Goal: Transaction & Acquisition: Purchase product/service

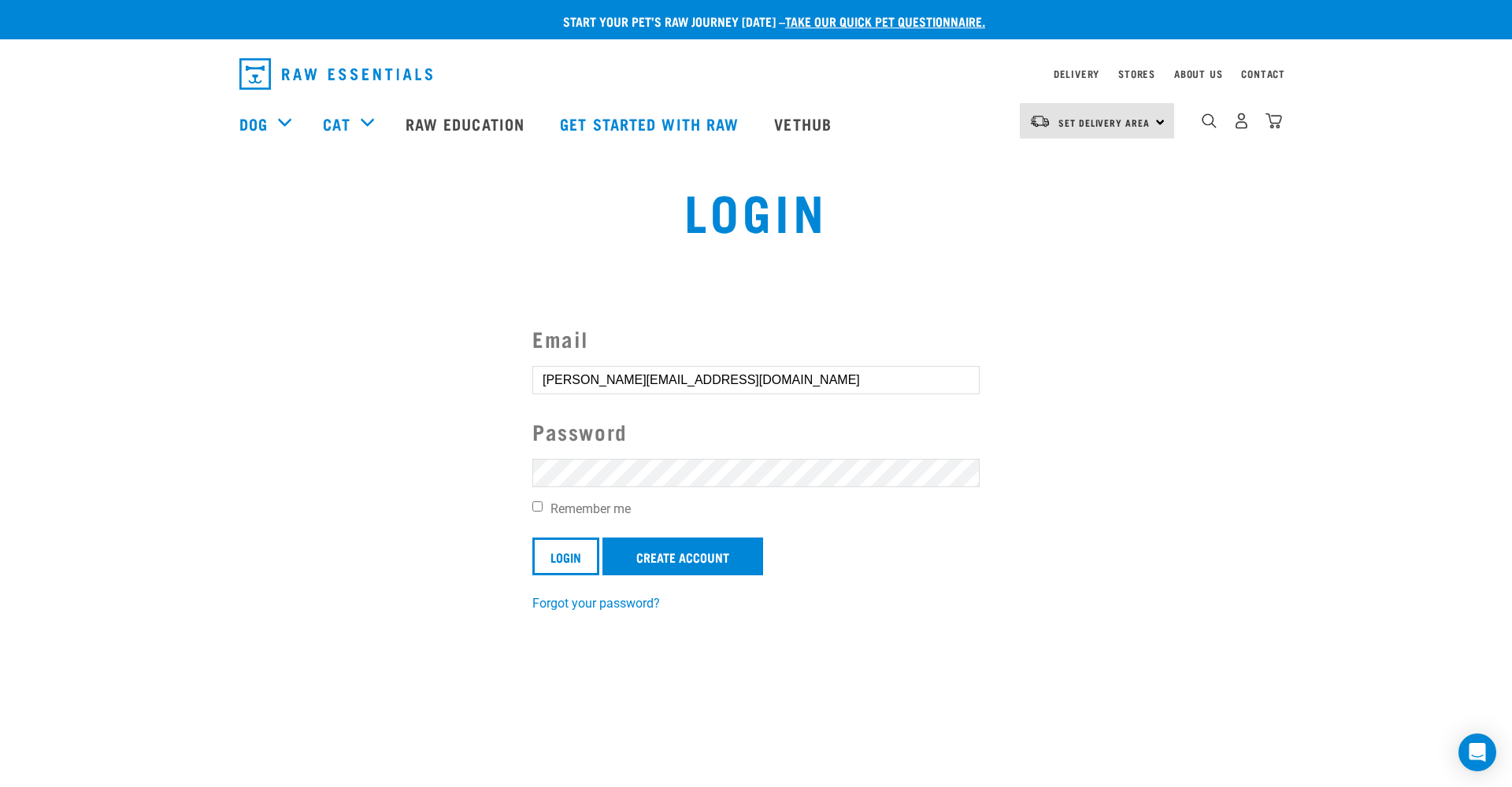
click at [544, 496] on form "Email [PERSON_NAME][EMAIL_ADDRESS][DOMAIN_NAME] Password Remember me Login Crea…" at bounding box center [756, 449] width 447 height 252
click at [542, 507] on label "Remember me" at bounding box center [756, 509] width 447 height 19
click at [542, 507] on input "Remember me" at bounding box center [537, 507] width 10 height 10
checkbox input "true"
click at [550, 547] on input "Login" at bounding box center [566, 557] width 67 height 37
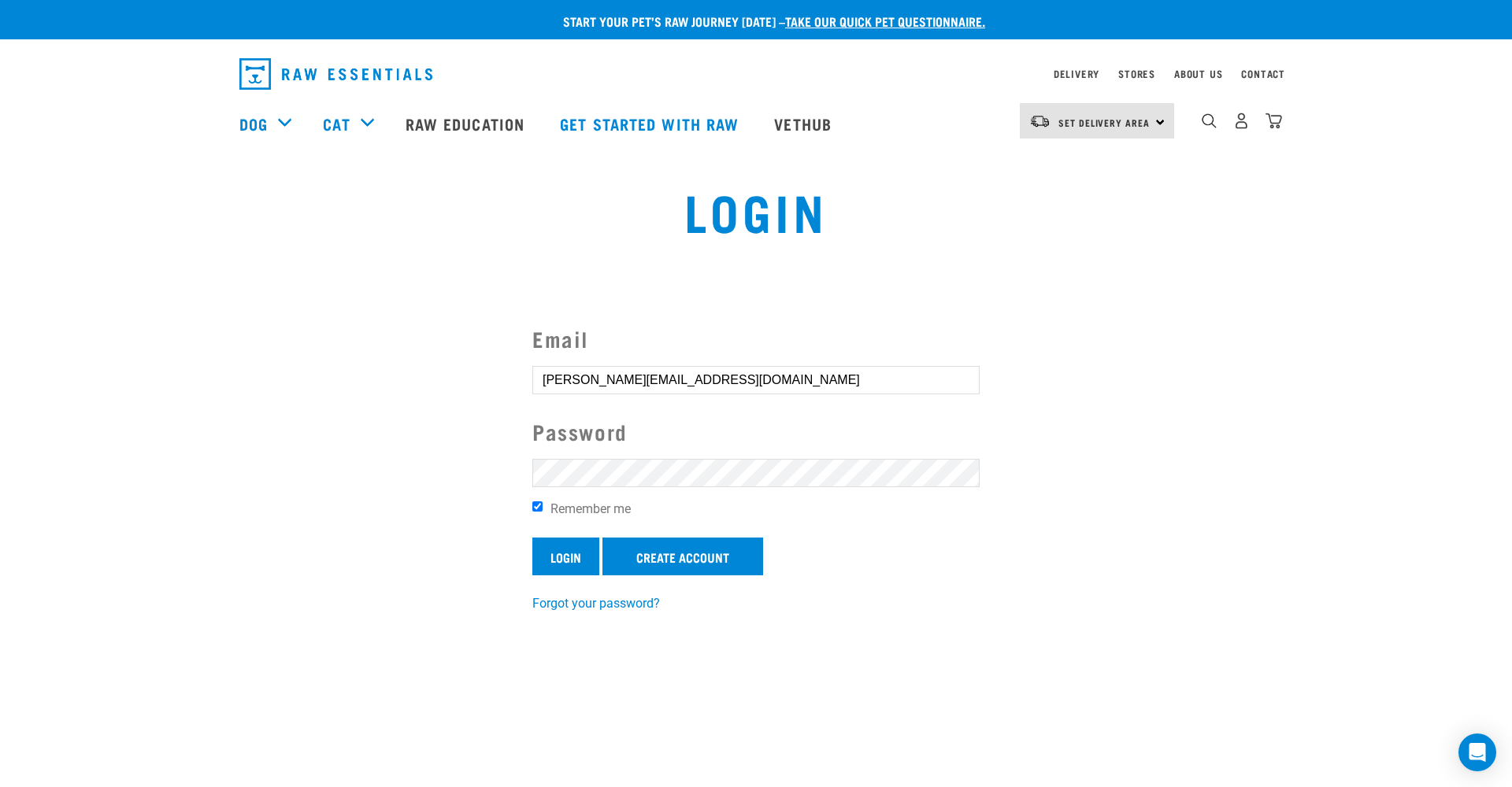
click at [567, 558] on input "Login" at bounding box center [566, 557] width 67 height 37
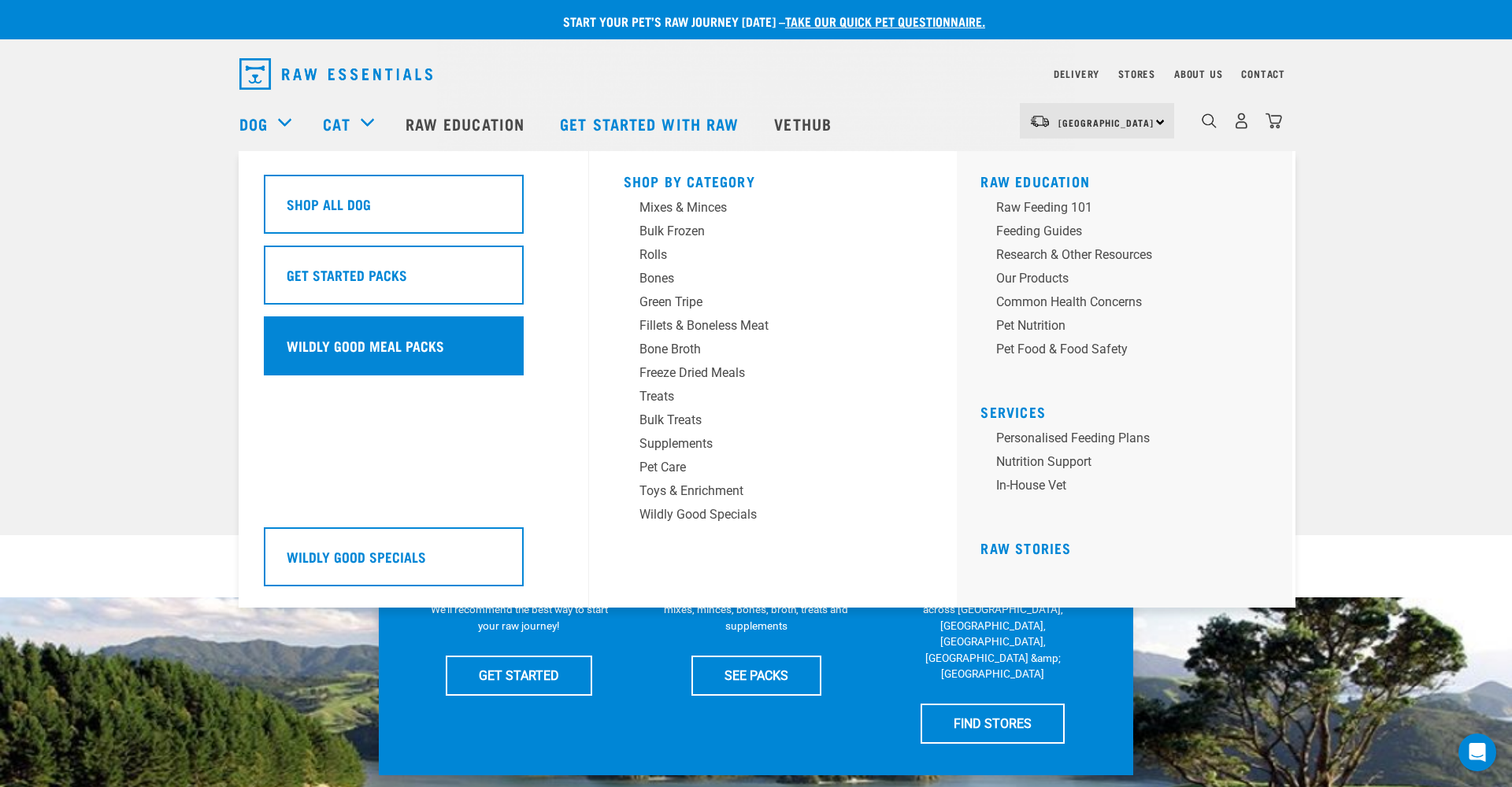
click at [395, 341] on div "Wildly Good Meal Packs" at bounding box center [394, 345] width 260 height 59
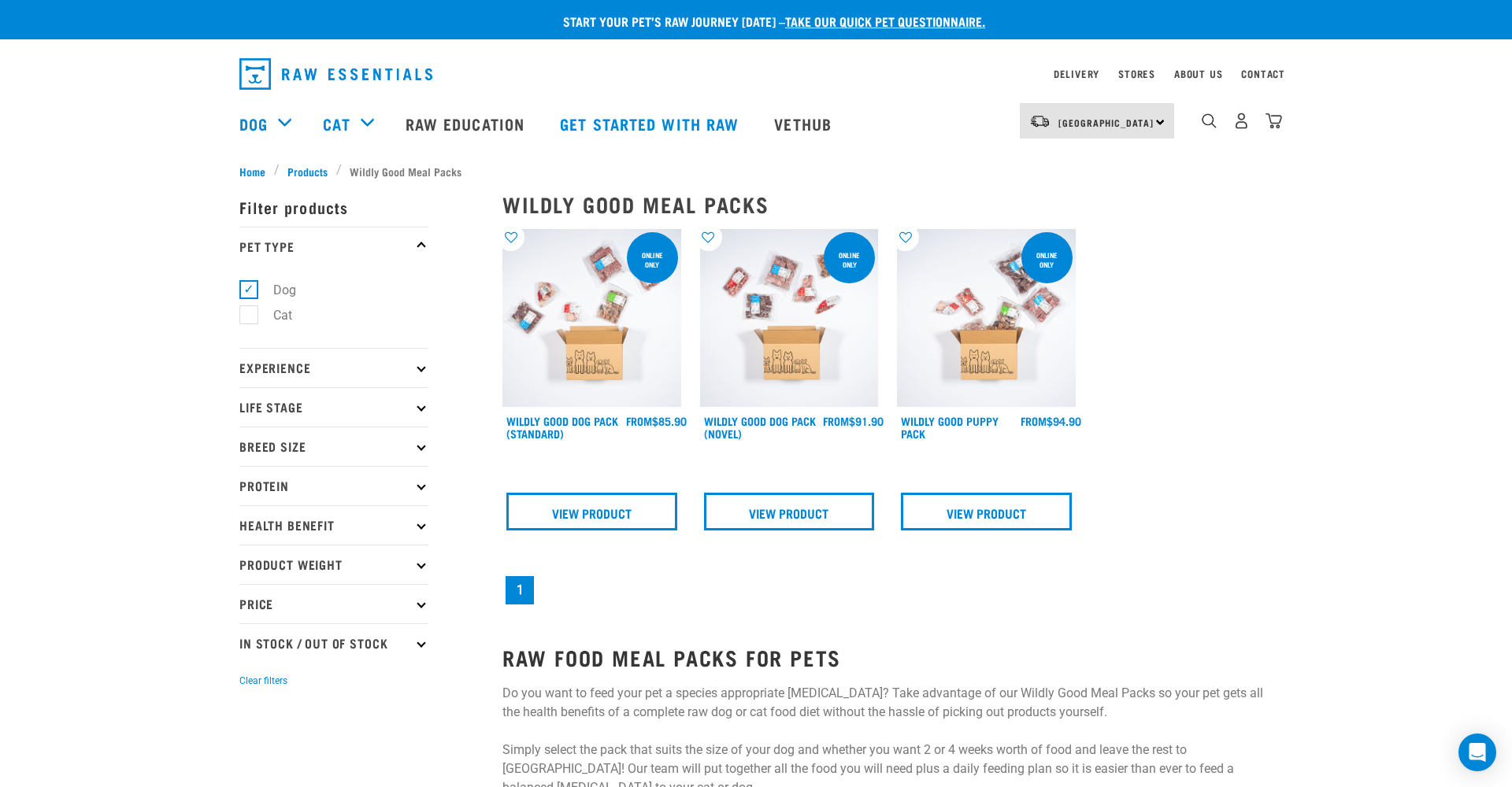
click at [645, 354] on img at bounding box center [592, 319] width 179 height 178
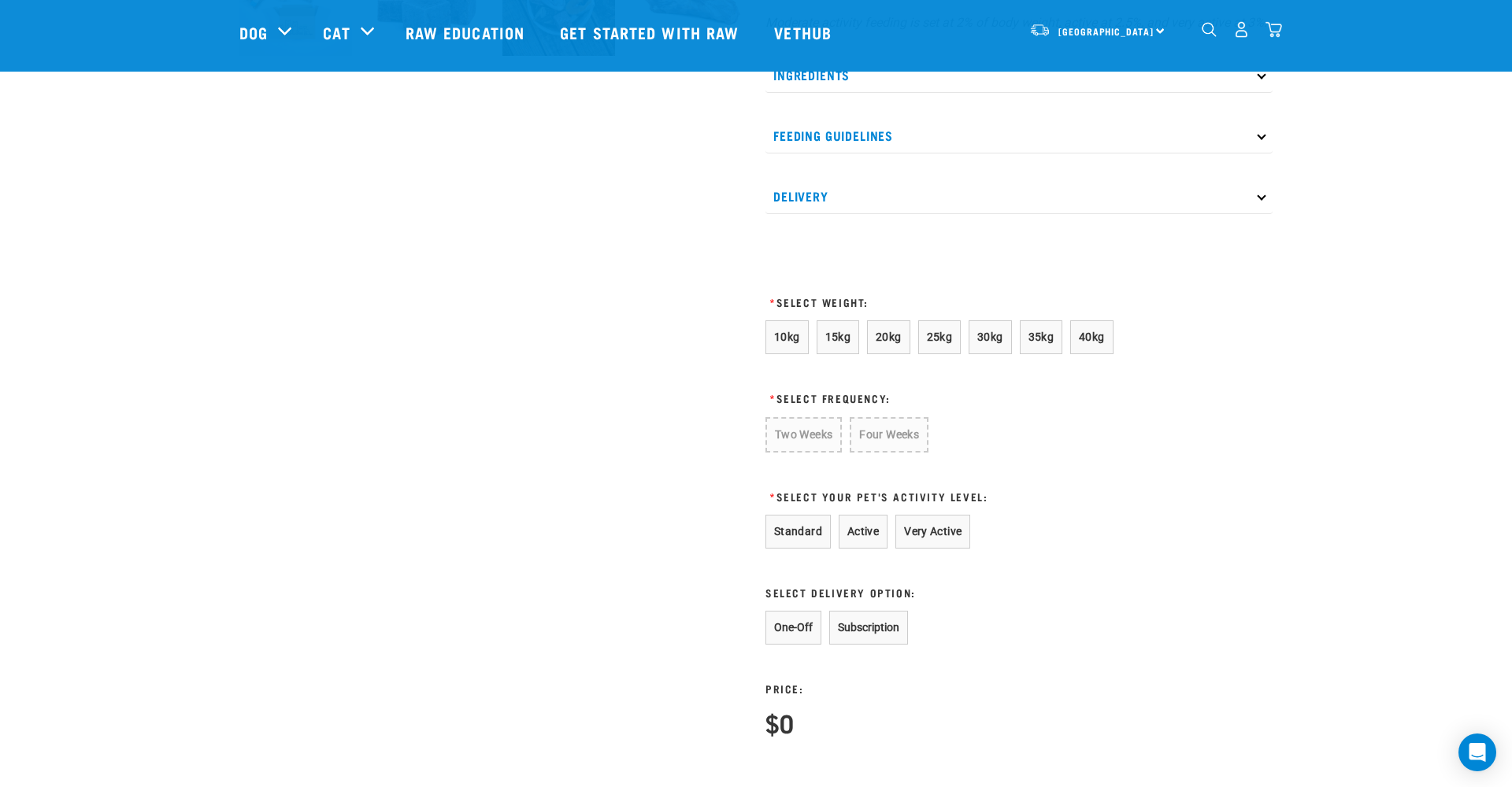
scroll to position [699, 0]
click at [1094, 338] on span "40kg" at bounding box center [1092, 331] width 26 height 13
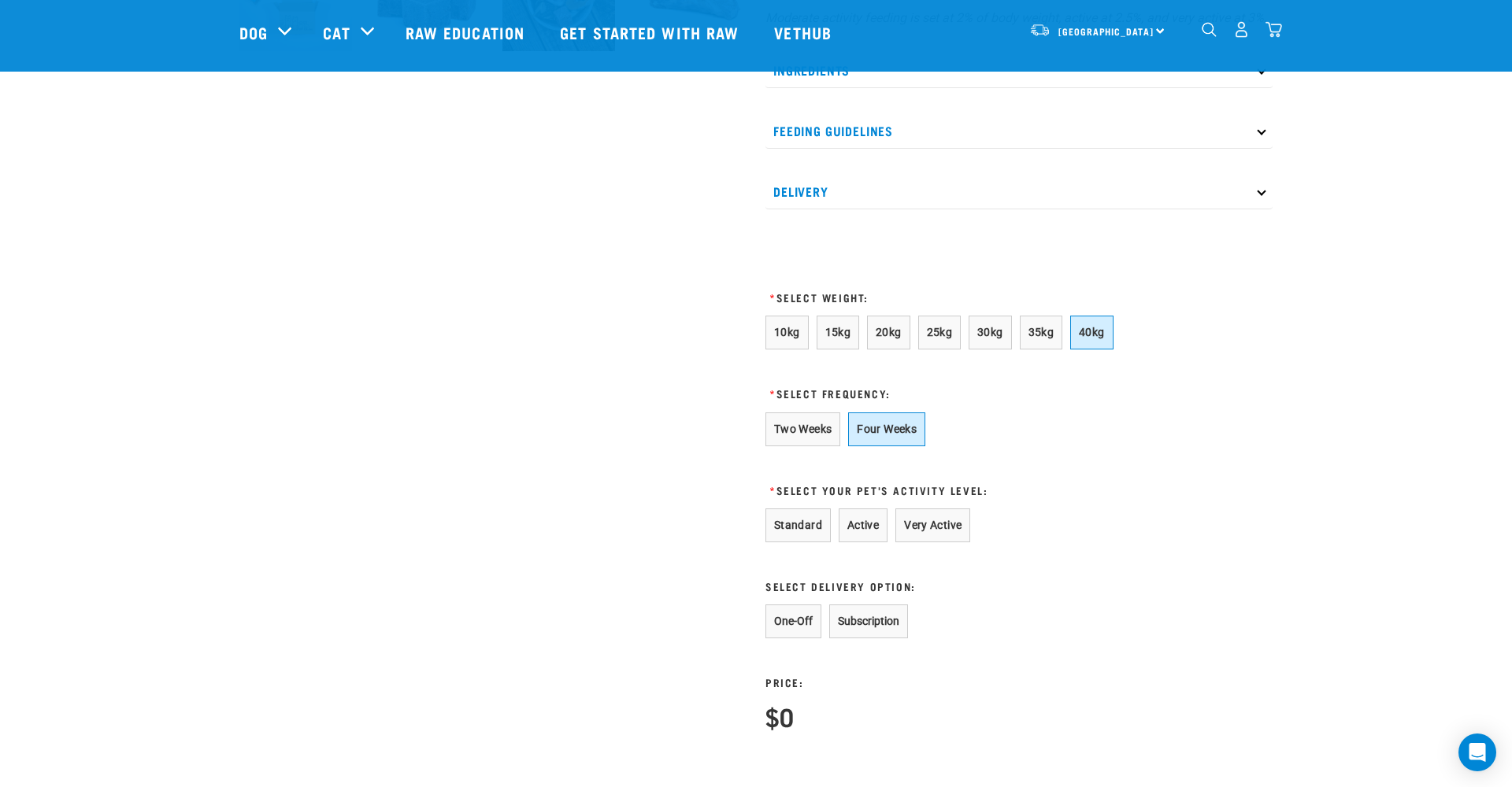
click at [918, 446] on button "Four Weeks" at bounding box center [886, 429] width 77 height 34
click at [791, 542] on button "Standard" at bounding box center [798, 525] width 65 height 34
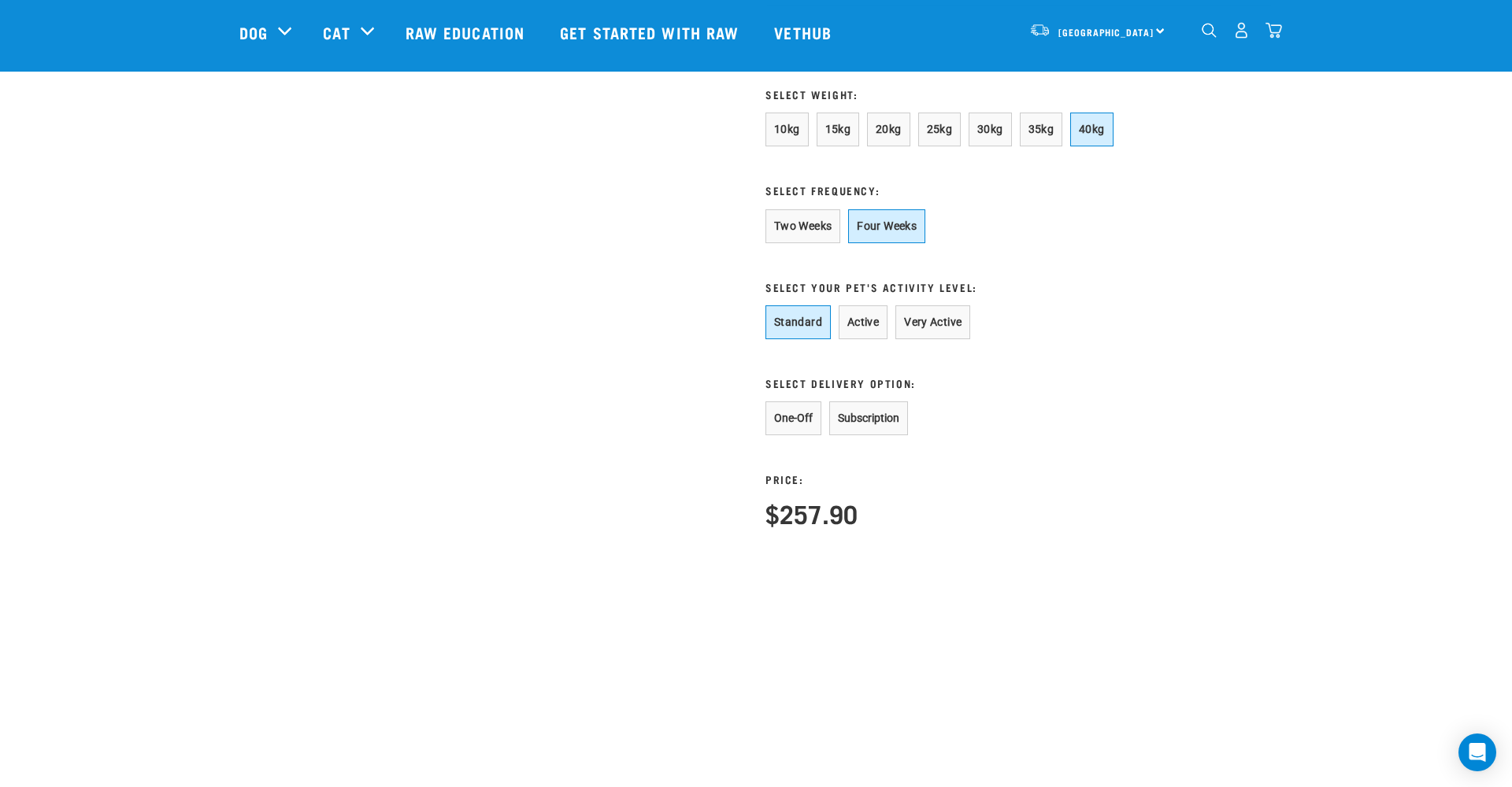
scroll to position [903, 0]
click at [795, 434] on button "One-Off" at bounding box center [793, 417] width 56 height 34
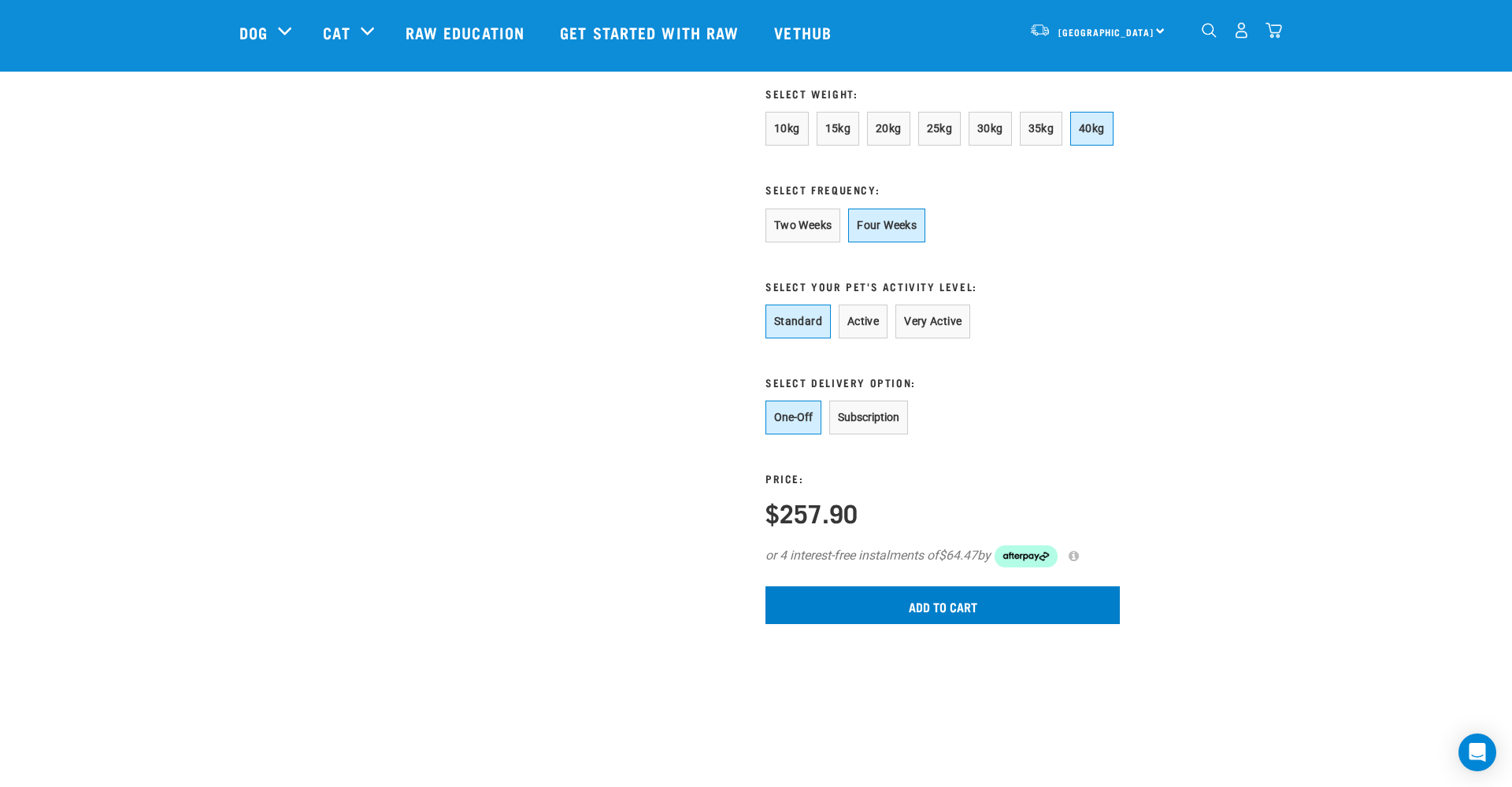
click at [948, 624] on input "Add to cart" at bounding box center [942, 605] width 355 height 37
click at [805, 242] on button "Two Weeks" at bounding box center [803, 225] width 75 height 34
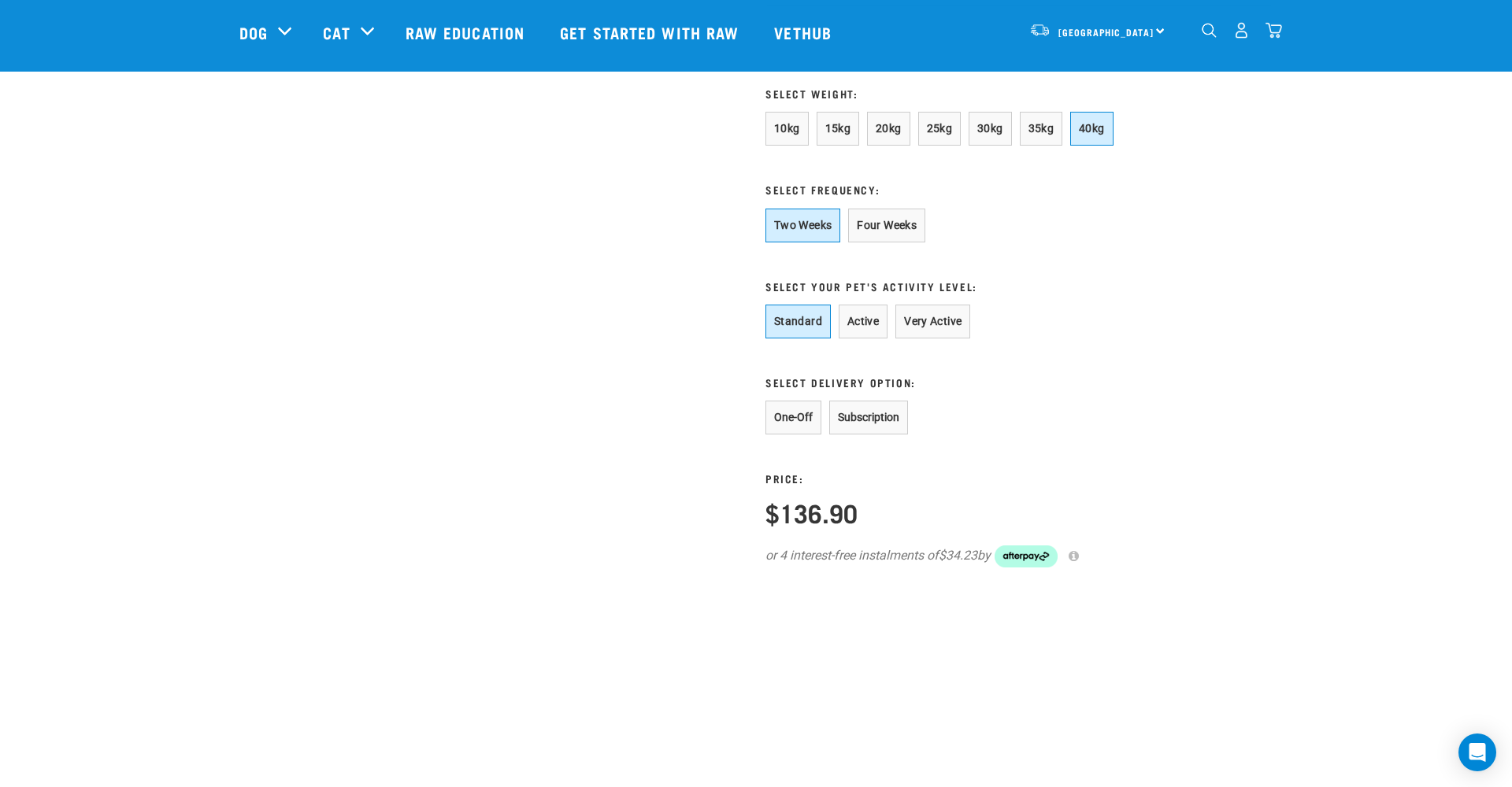
click at [799, 434] on button "One-Off" at bounding box center [793, 417] width 56 height 34
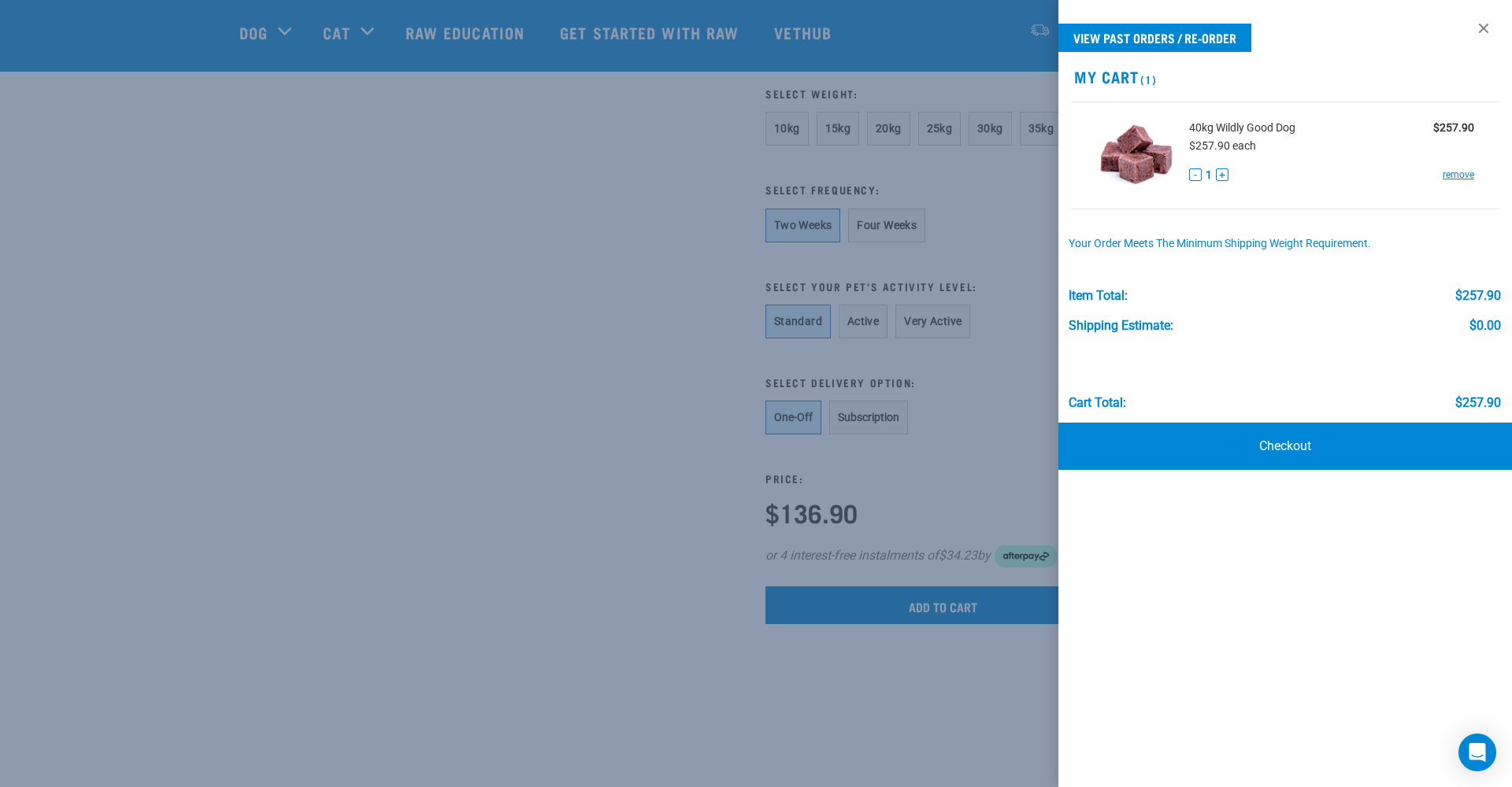
click at [922, 665] on div at bounding box center [756, 394] width 1512 height 787
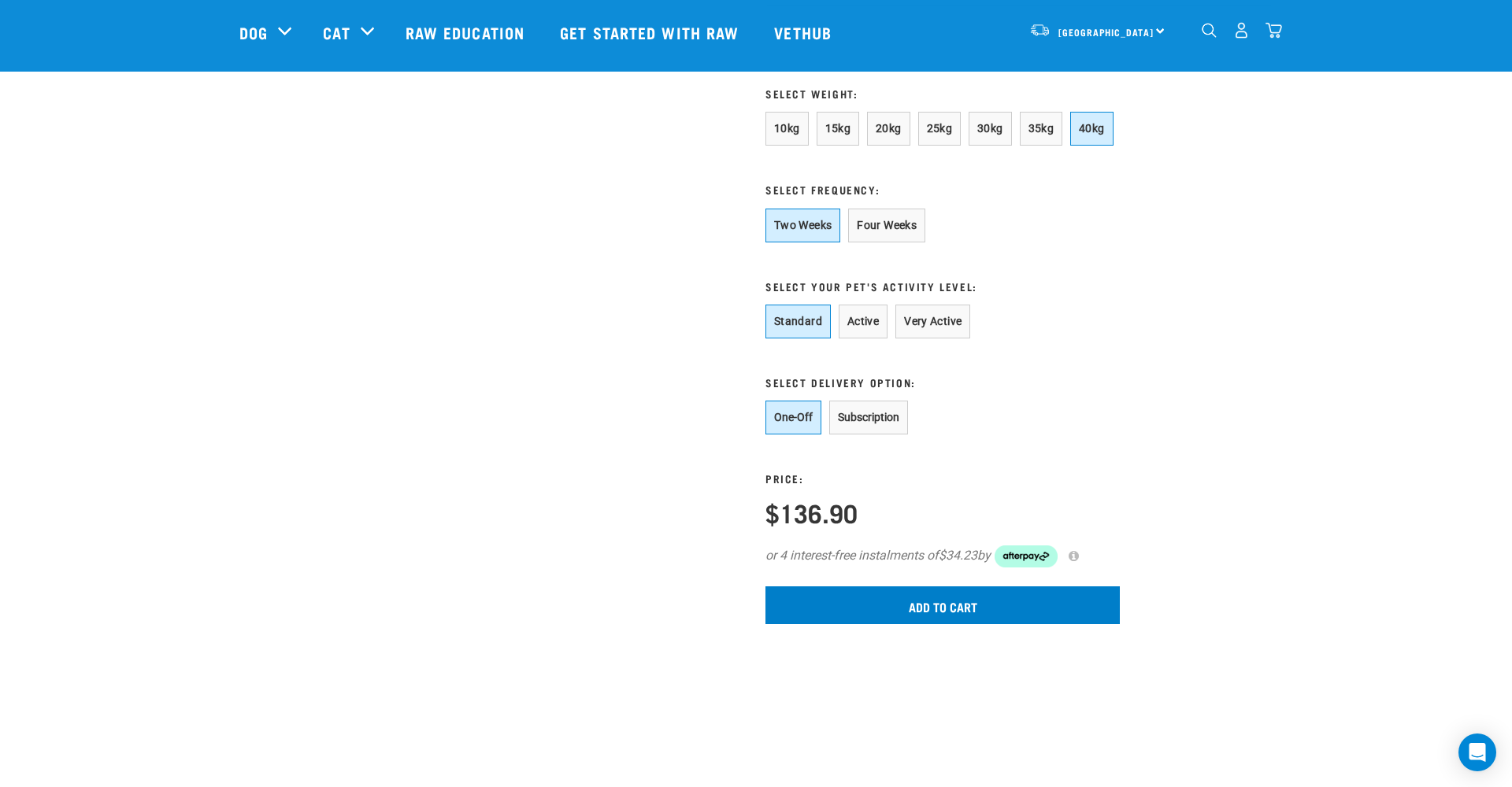
click at [922, 624] on input "Add to cart" at bounding box center [942, 605] width 355 height 37
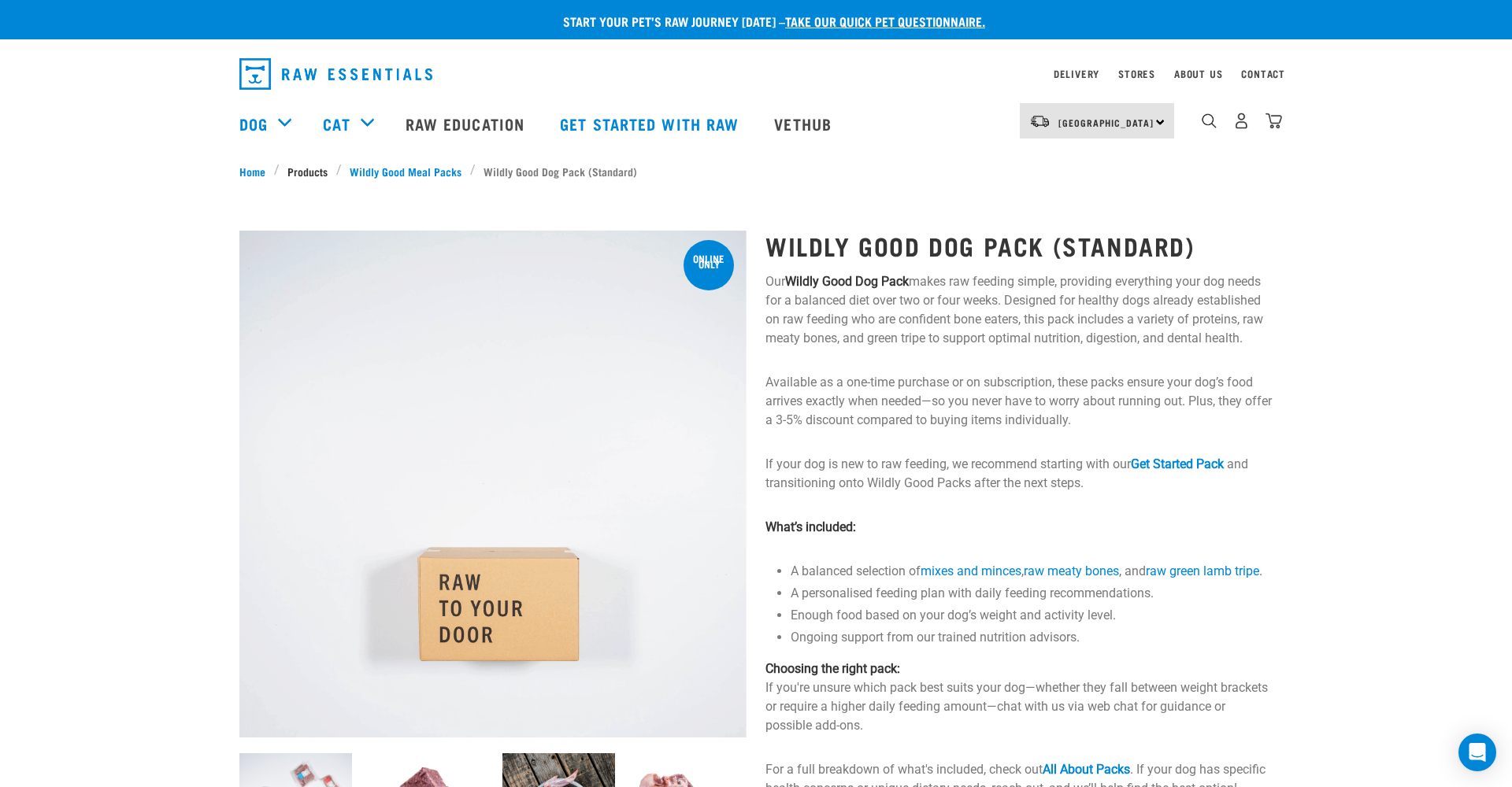
scroll to position [0, 0]
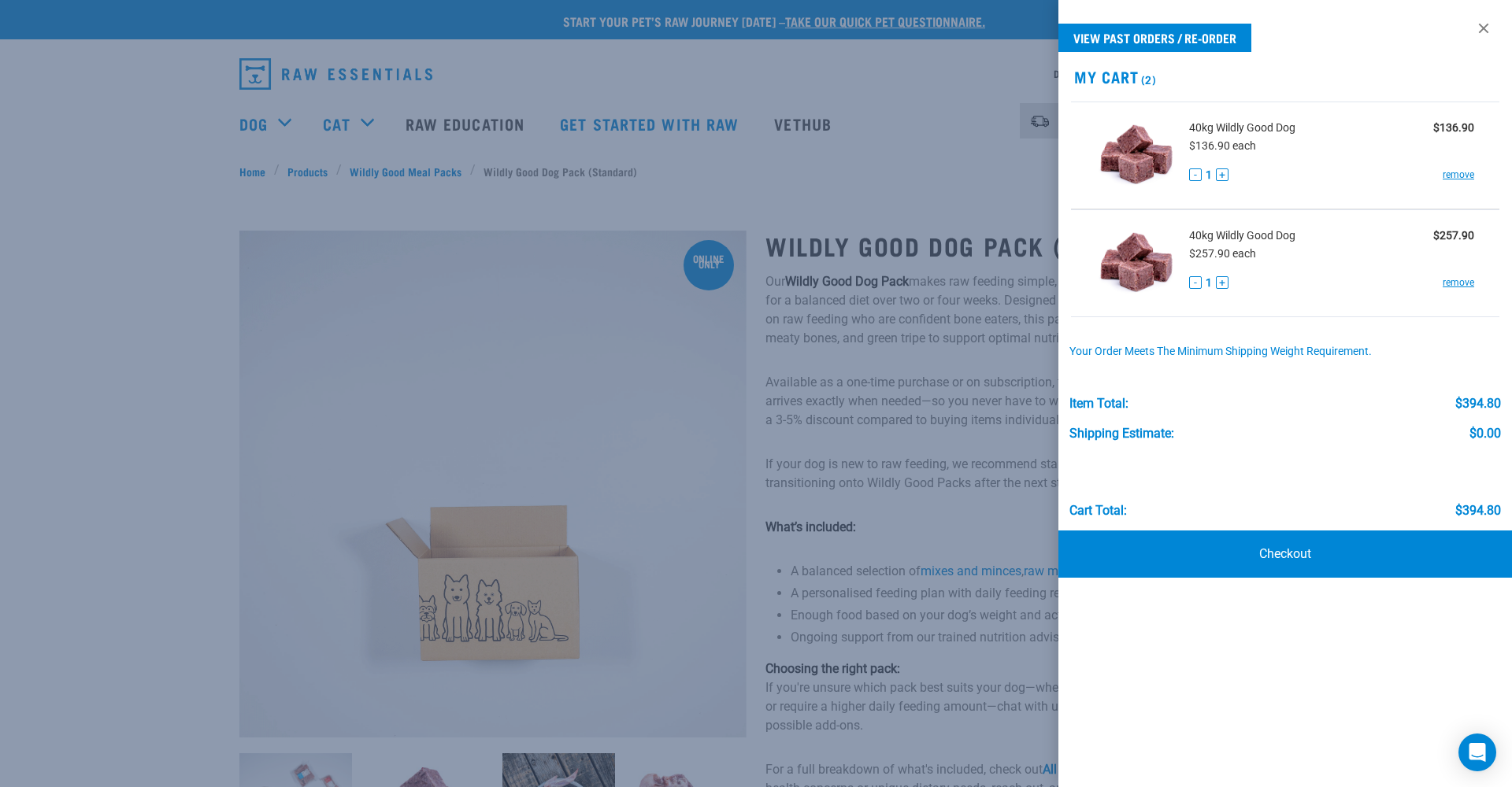
click at [287, 122] on div at bounding box center [756, 394] width 1512 height 787
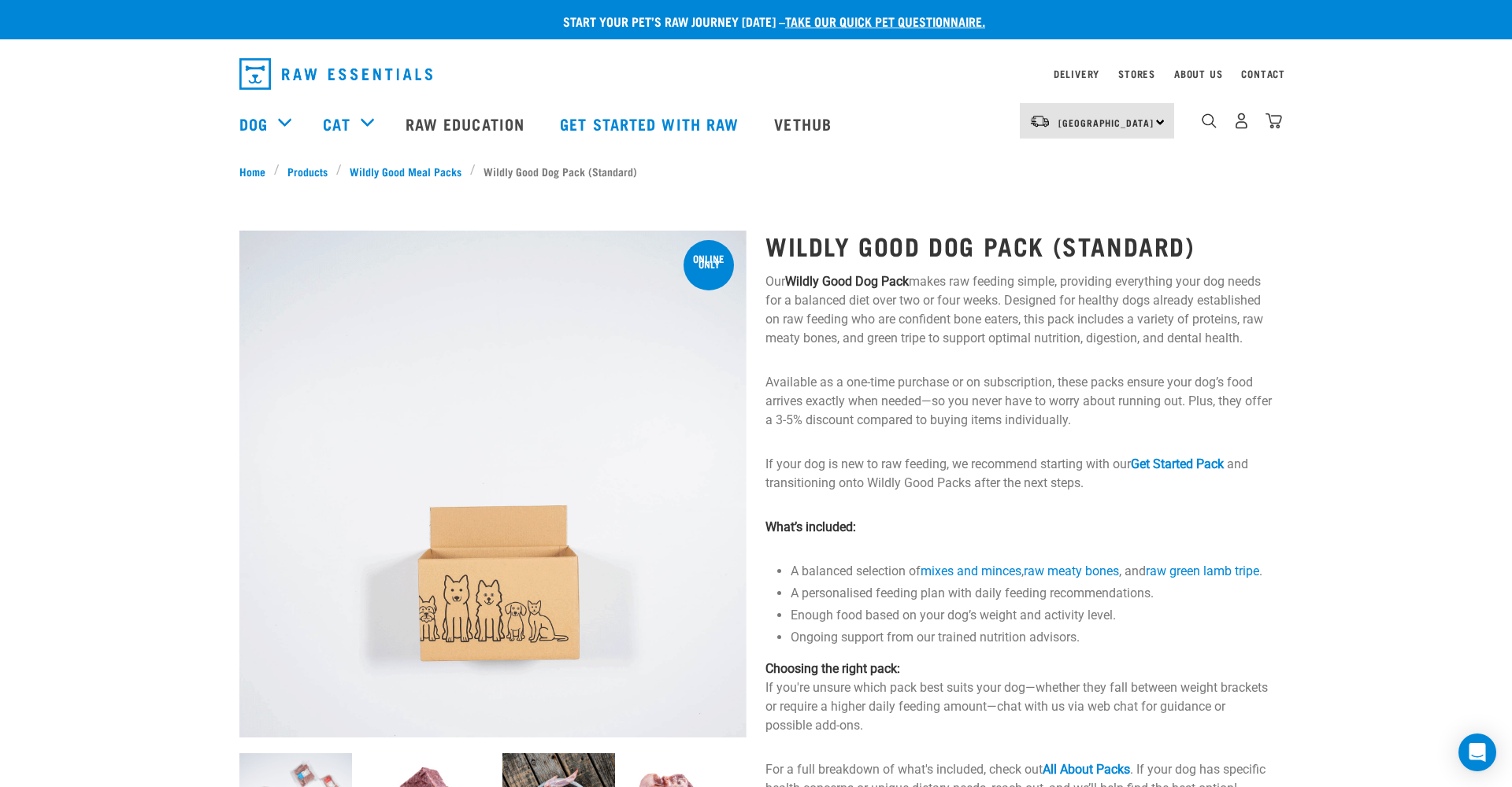
click at [287, 122] on div "Dog" at bounding box center [274, 123] width 68 height 63
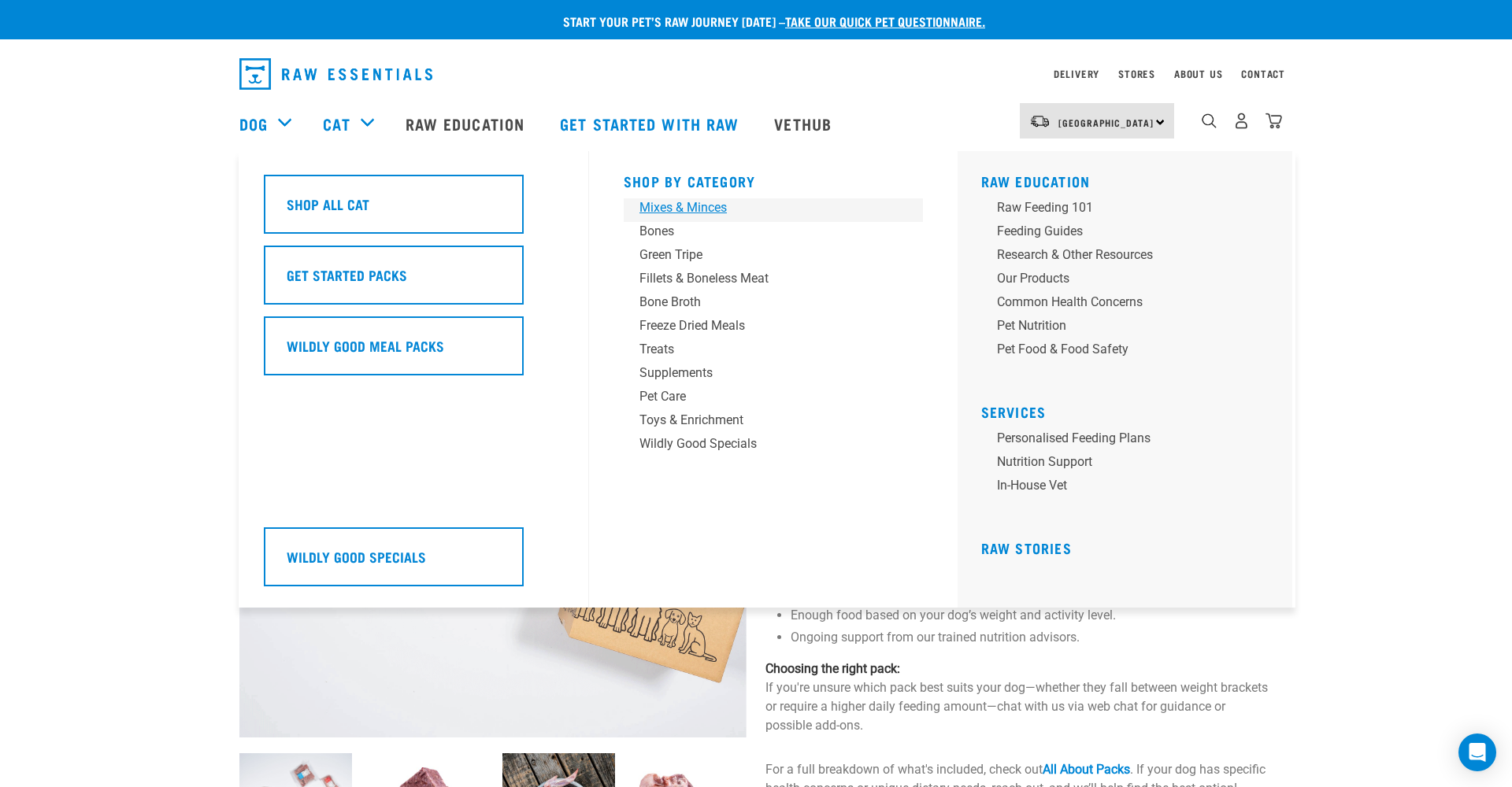
click at [721, 210] on div "Mixes & Minces" at bounding box center [762, 207] width 246 height 19
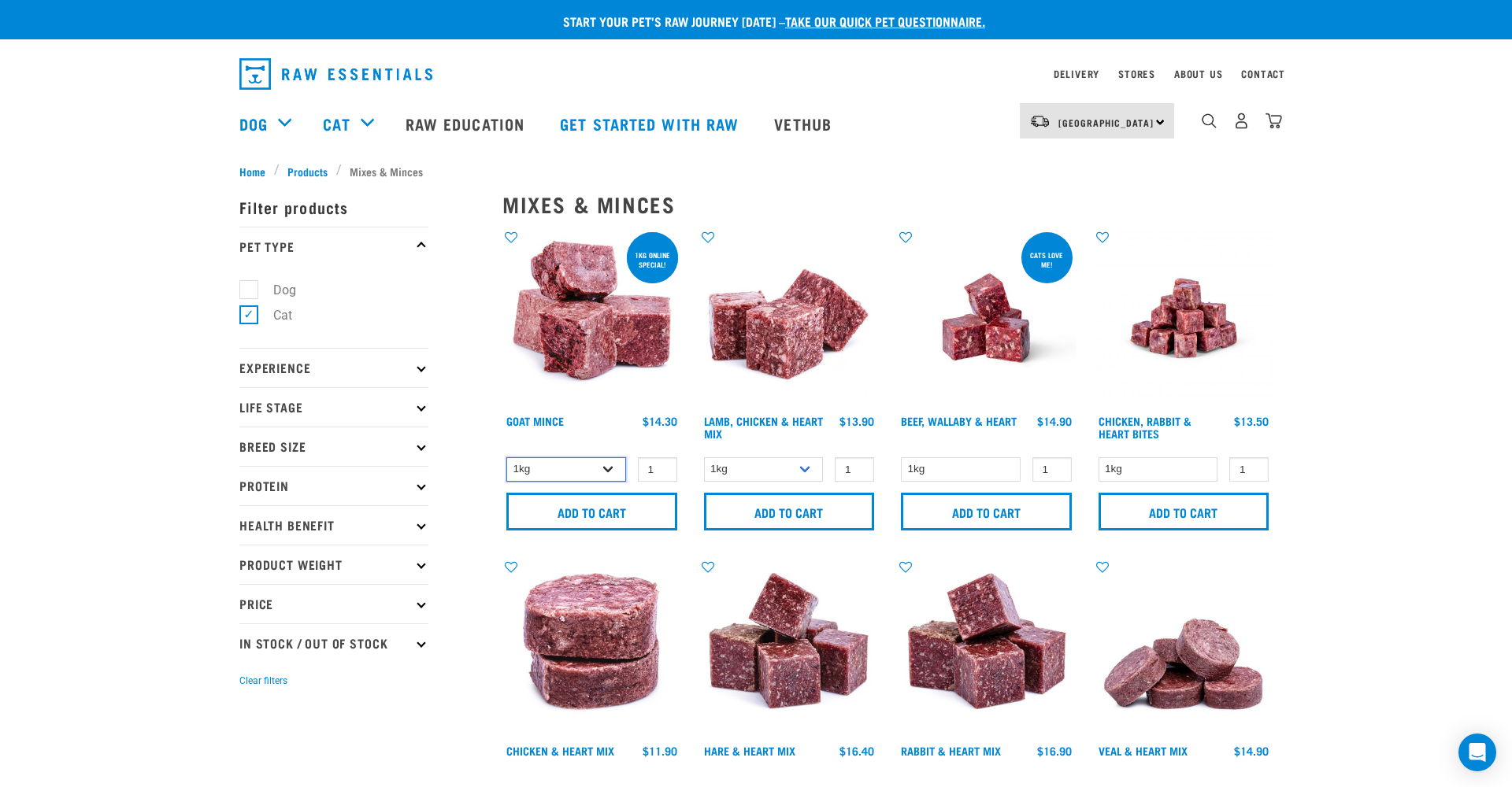
select select "432"
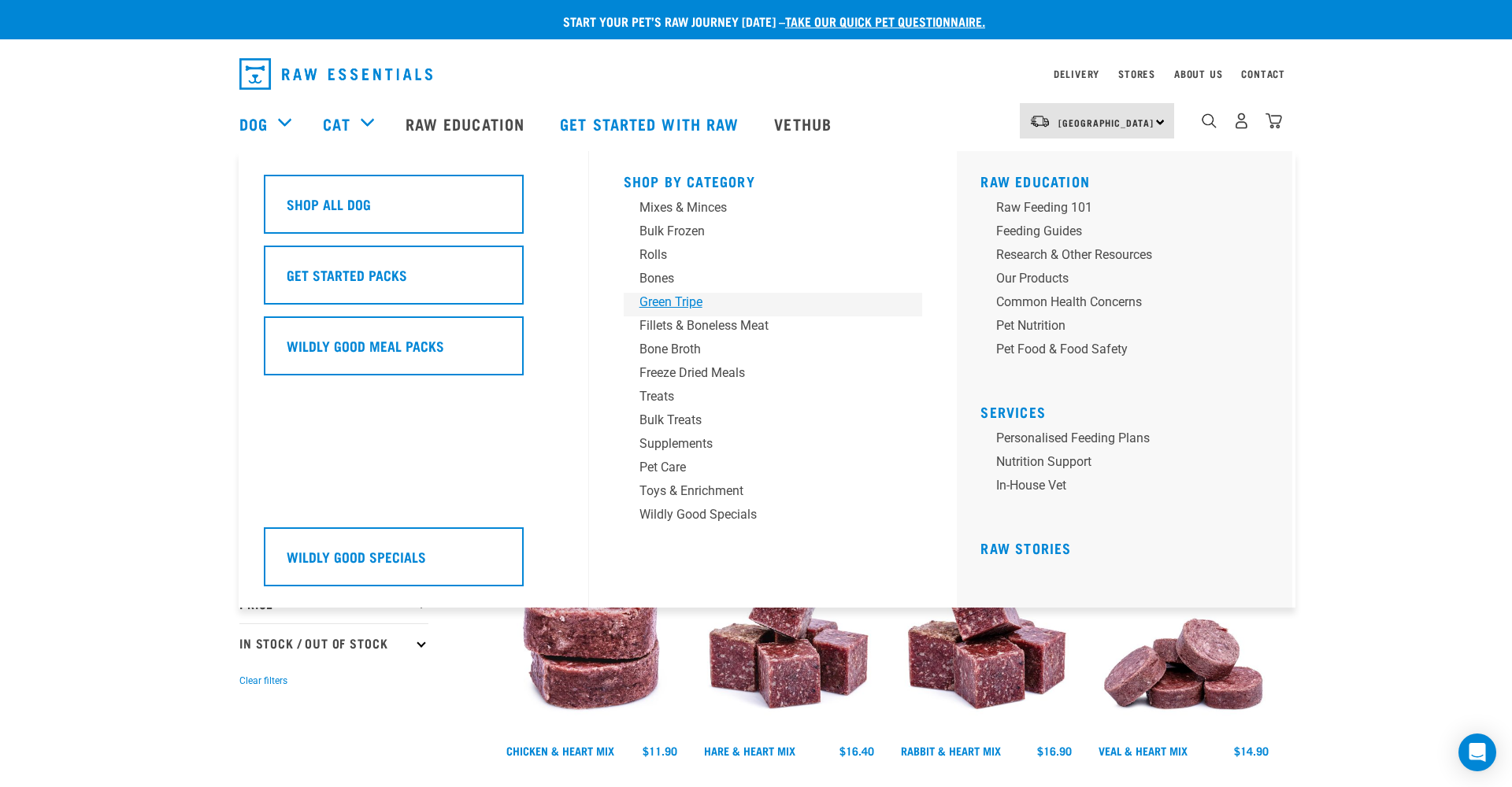
click at [690, 304] on div "Green Tripe" at bounding box center [762, 303] width 246 height 19
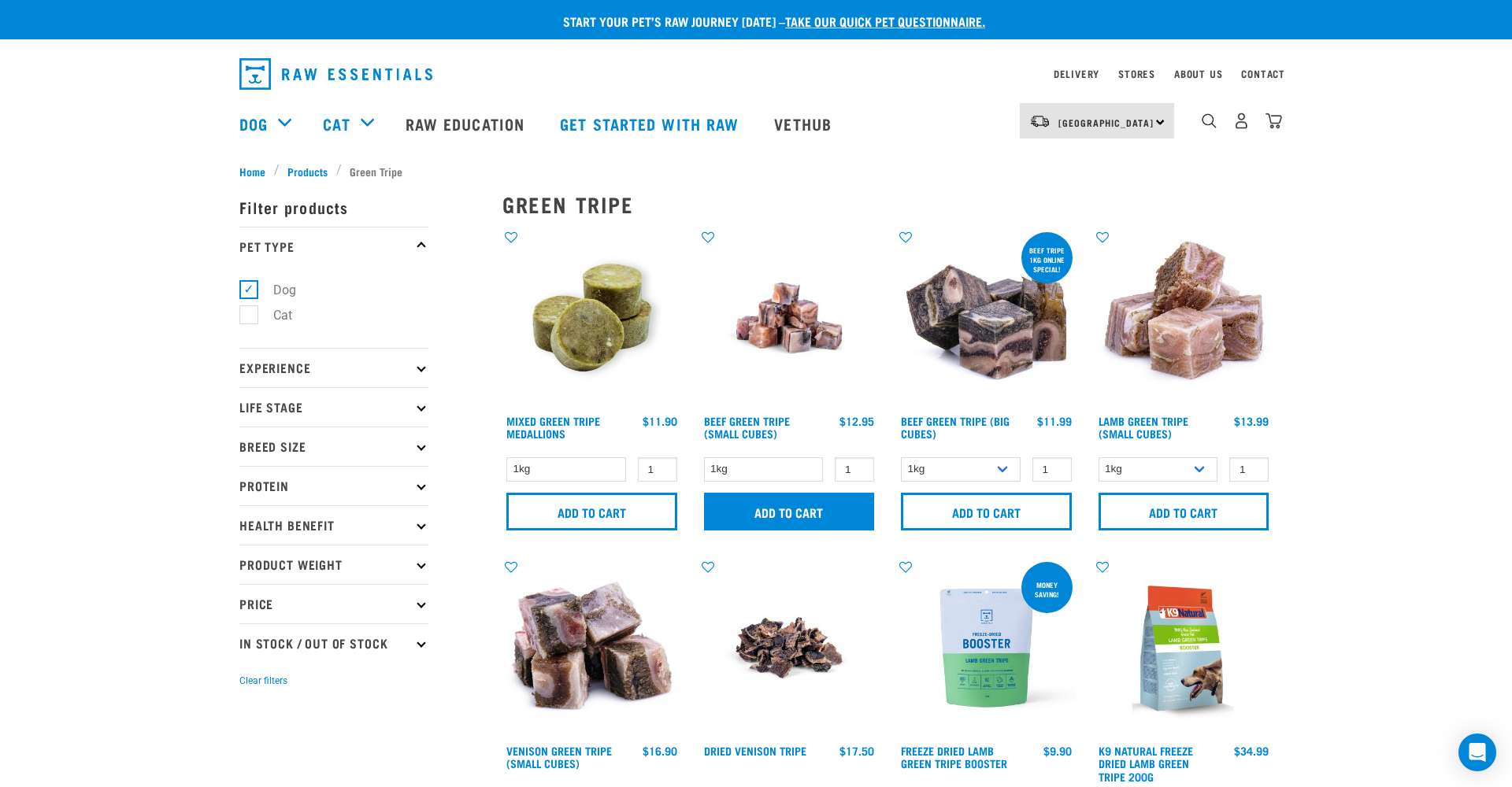
click at [804, 516] on input "Add to cart" at bounding box center [789, 512] width 171 height 37
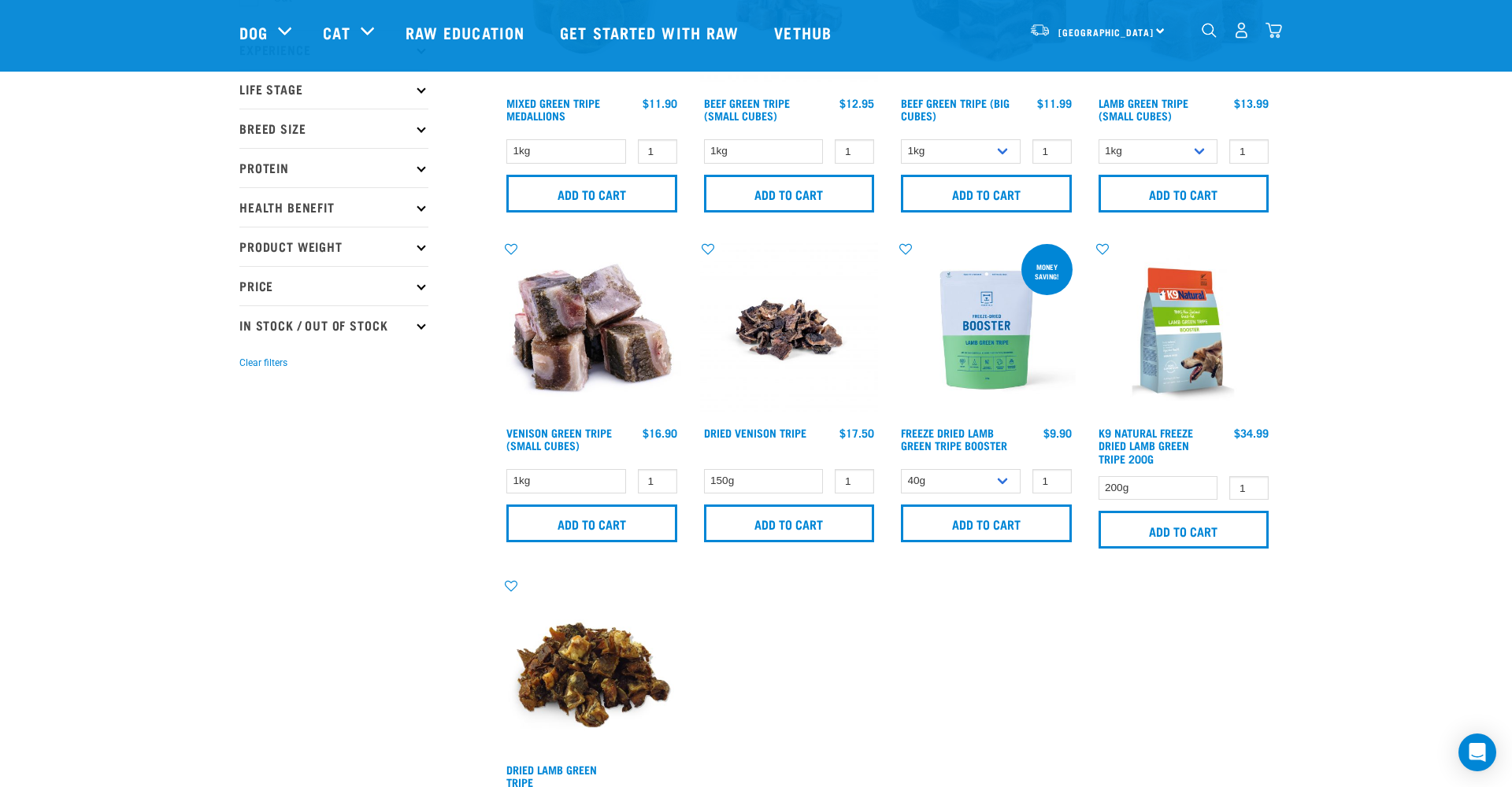
scroll to position [209, 0]
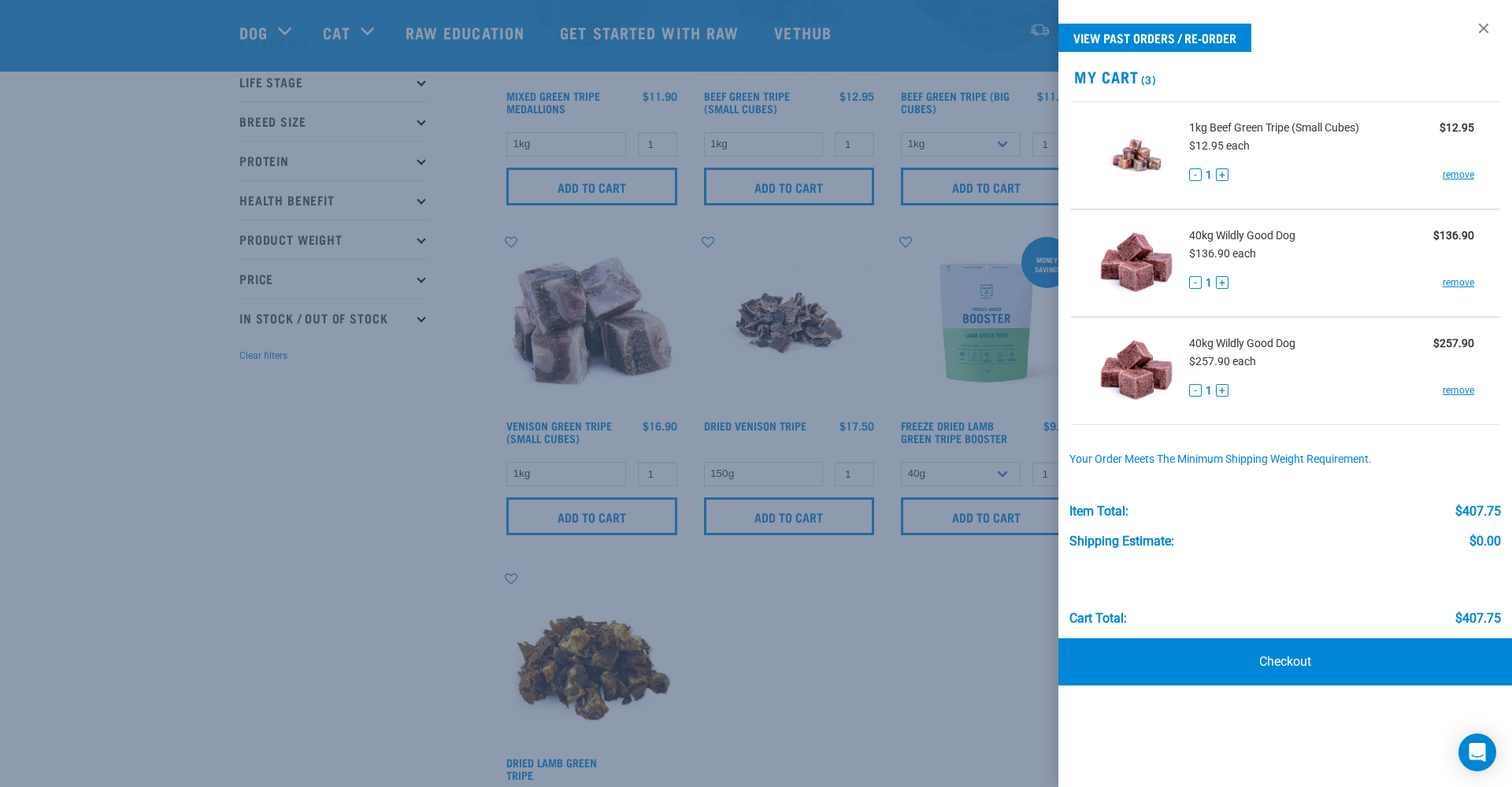
click at [1039, 594] on div at bounding box center [756, 394] width 1512 height 787
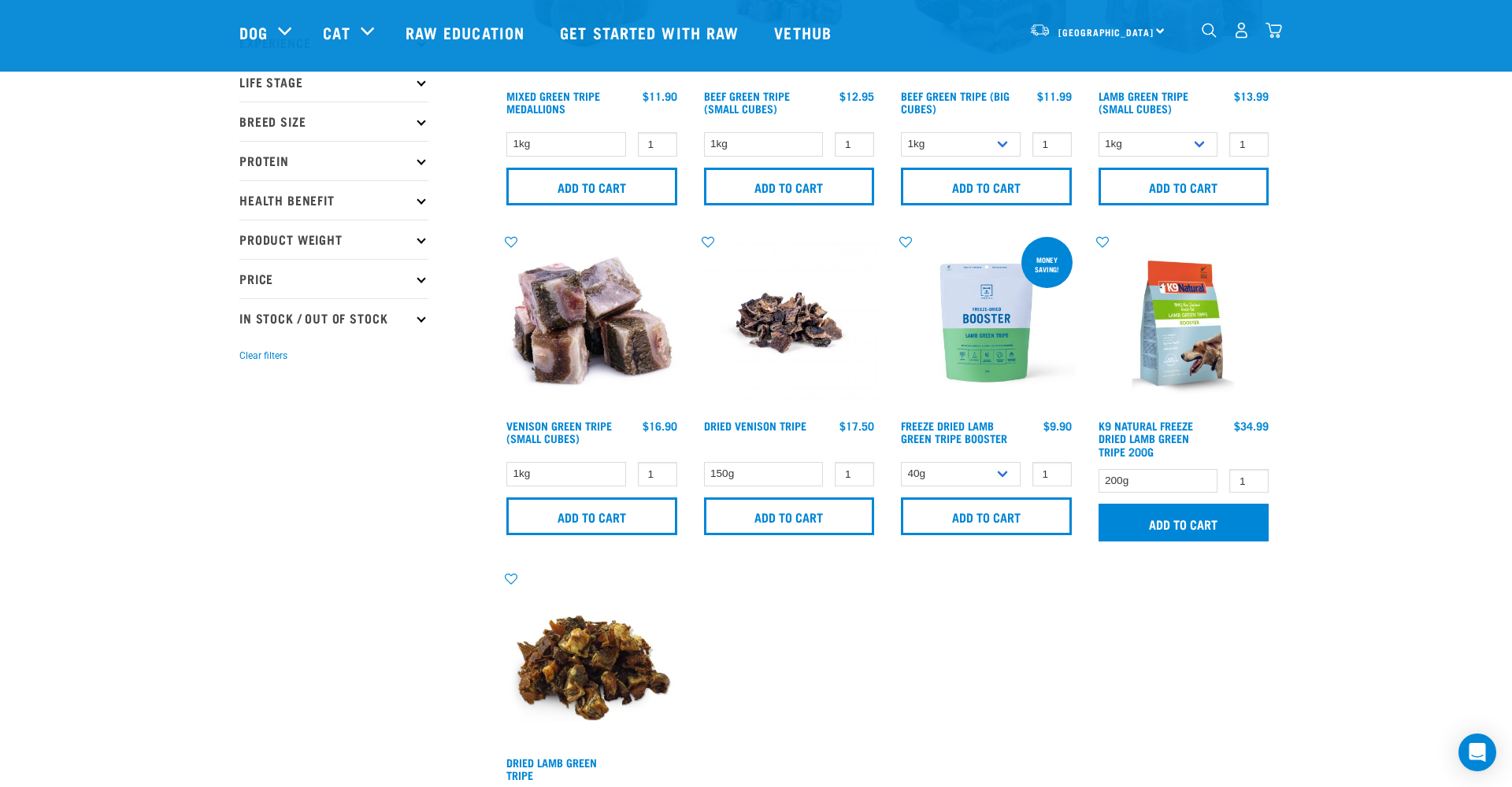
click at [1187, 524] on input "Add to cart" at bounding box center [1184, 523] width 171 height 37
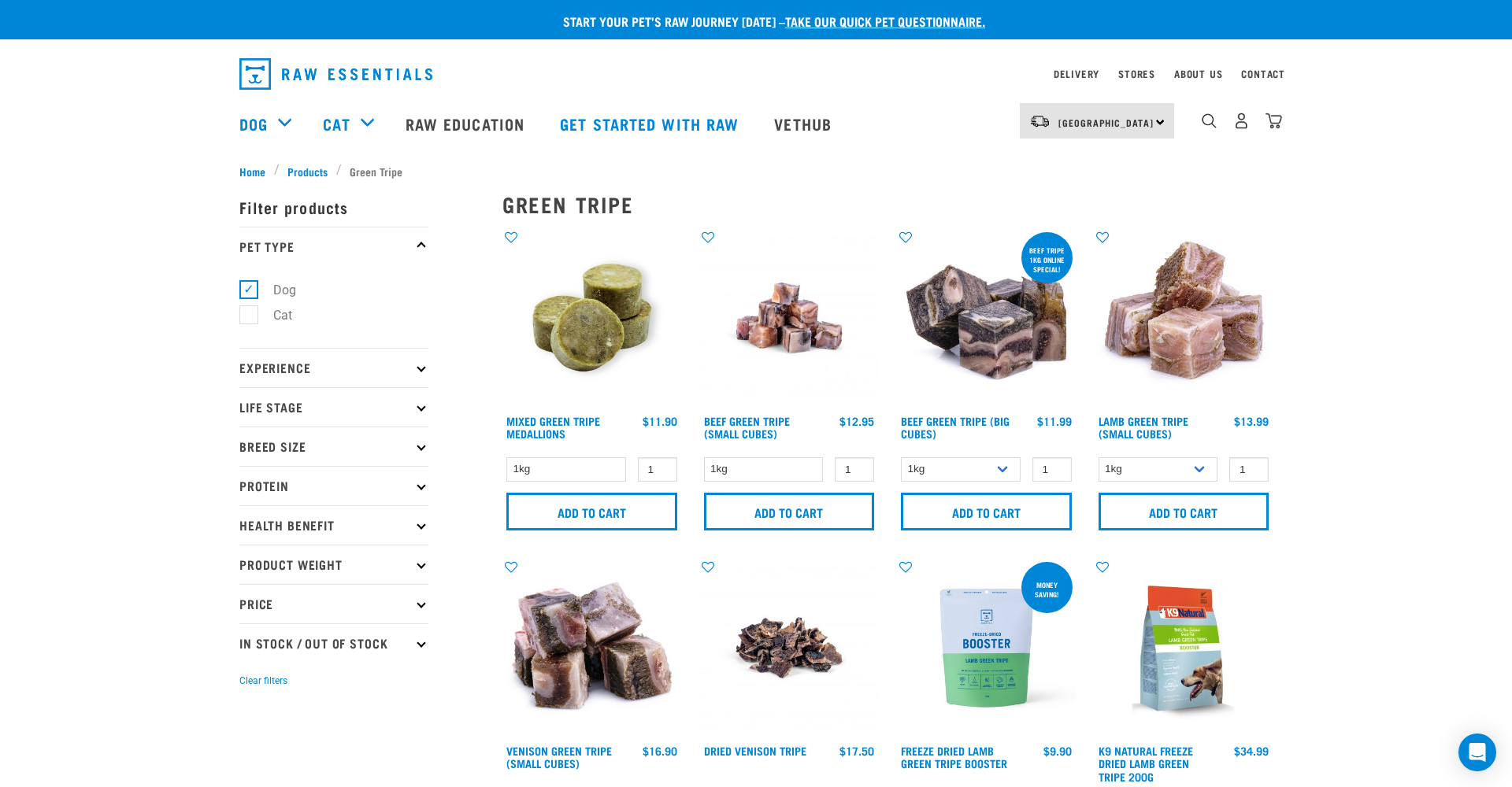
scroll to position [0, 0]
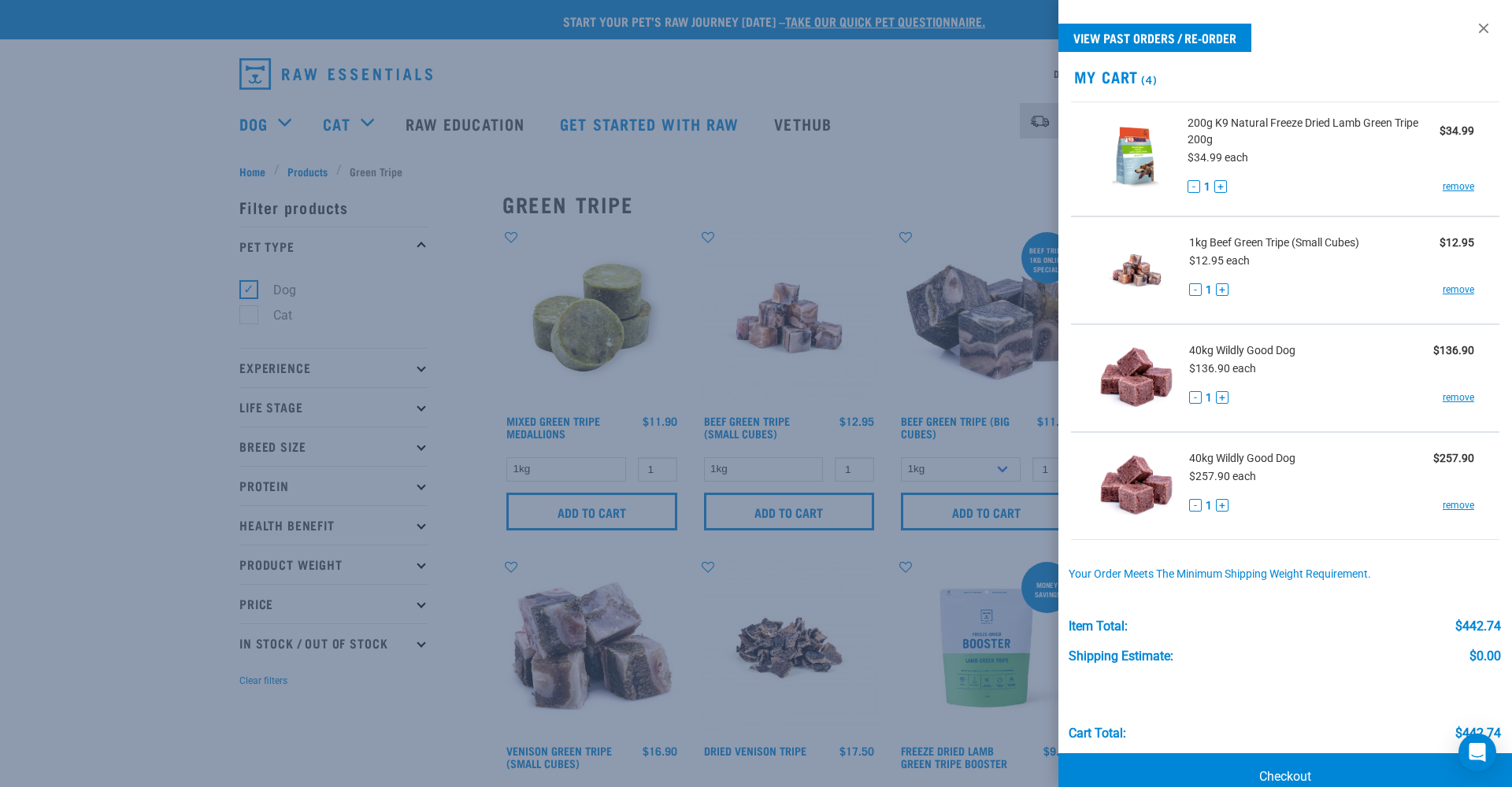
click at [1223, 289] on button "+" at bounding box center [1222, 289] width 13 height 13
click at [264, 116] on div at bounding box center [756, 394] width 1512 height 787
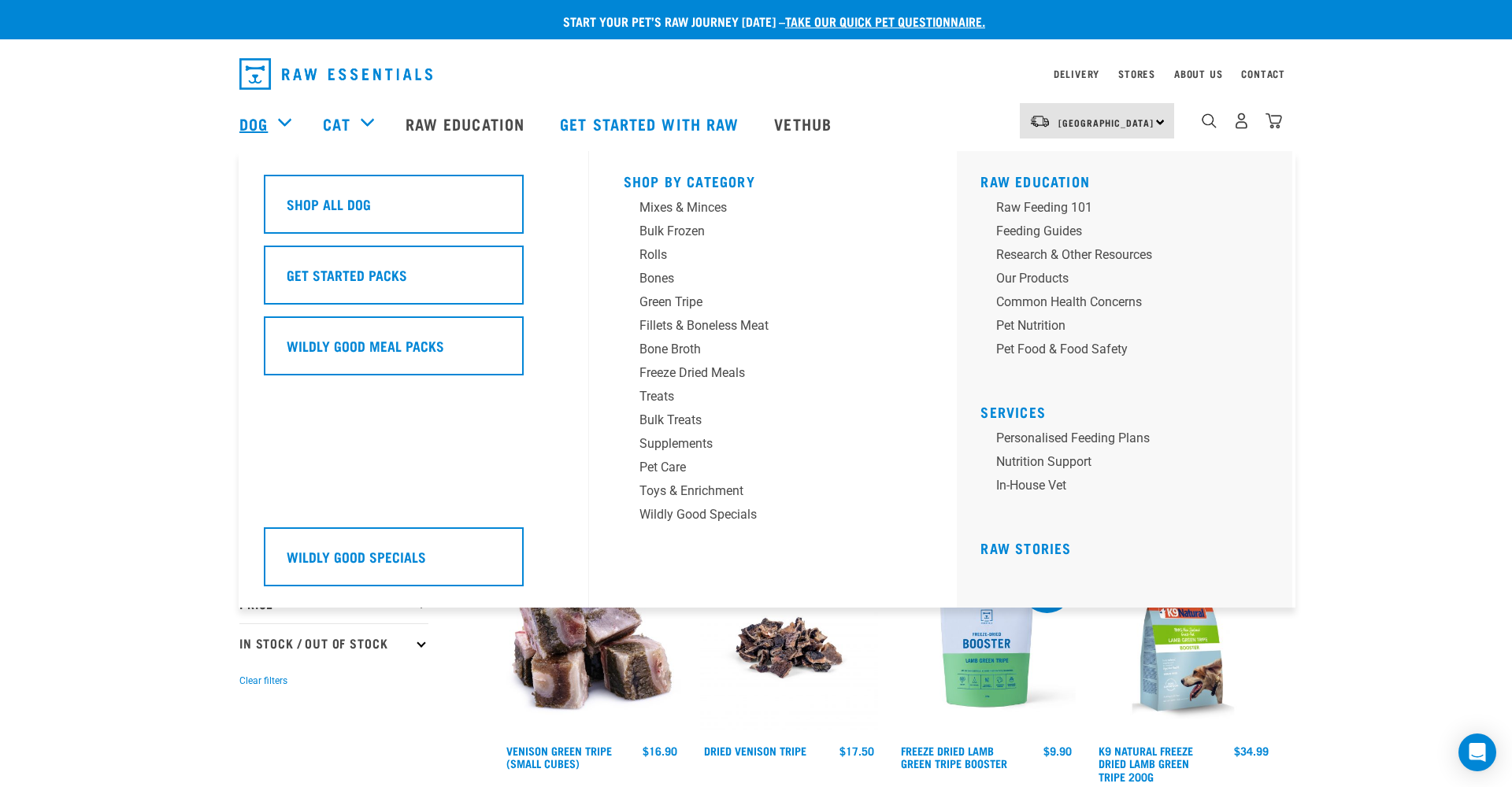
click at [264, 116] on link "Dog" at bounding box center [253, 124] width 28 height 24
click at [715, 208] on div "Mixes & Minces" at bounding box center [762, 207] width 246 height 19
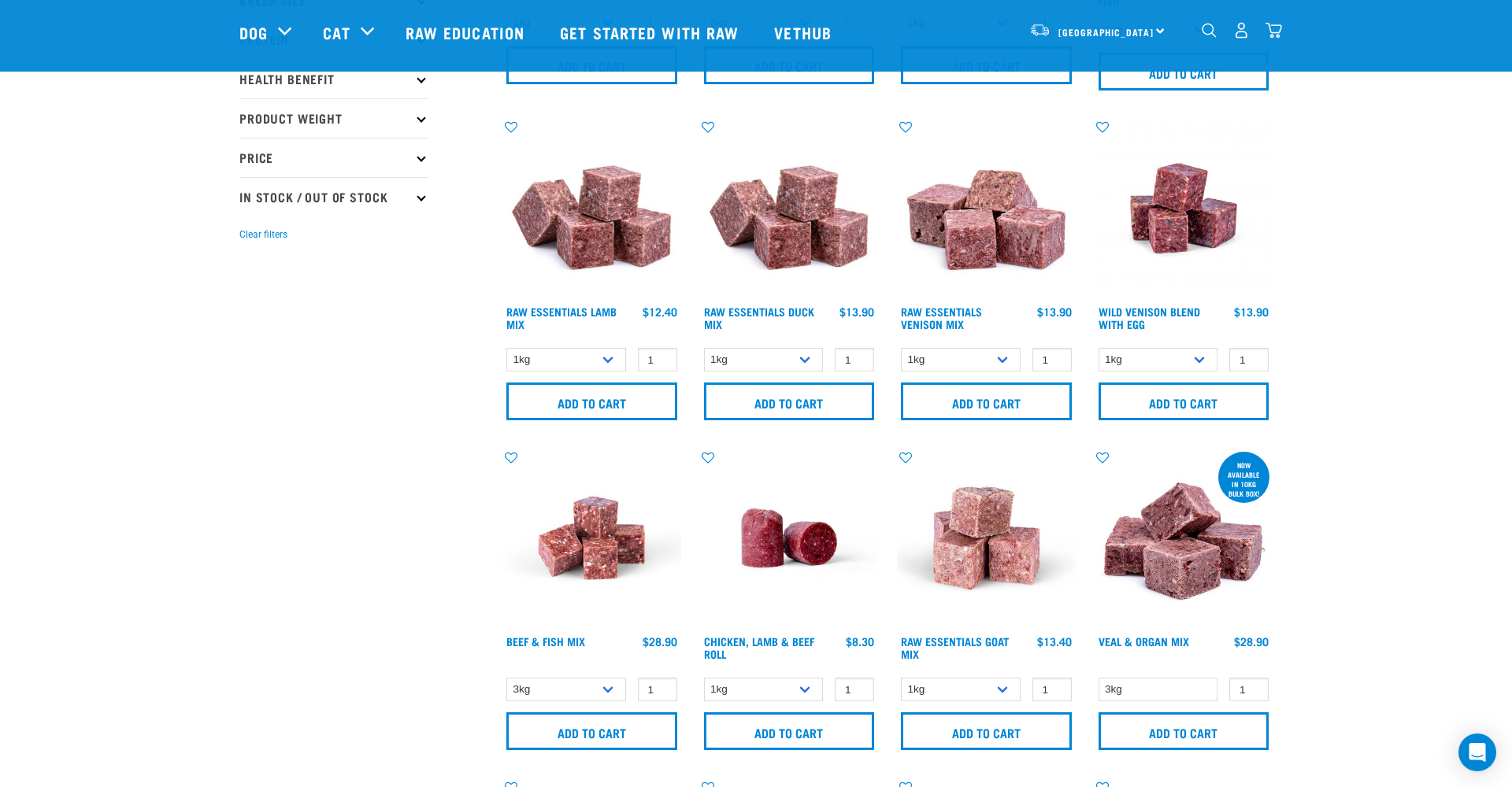
scroll to position [335, 0]
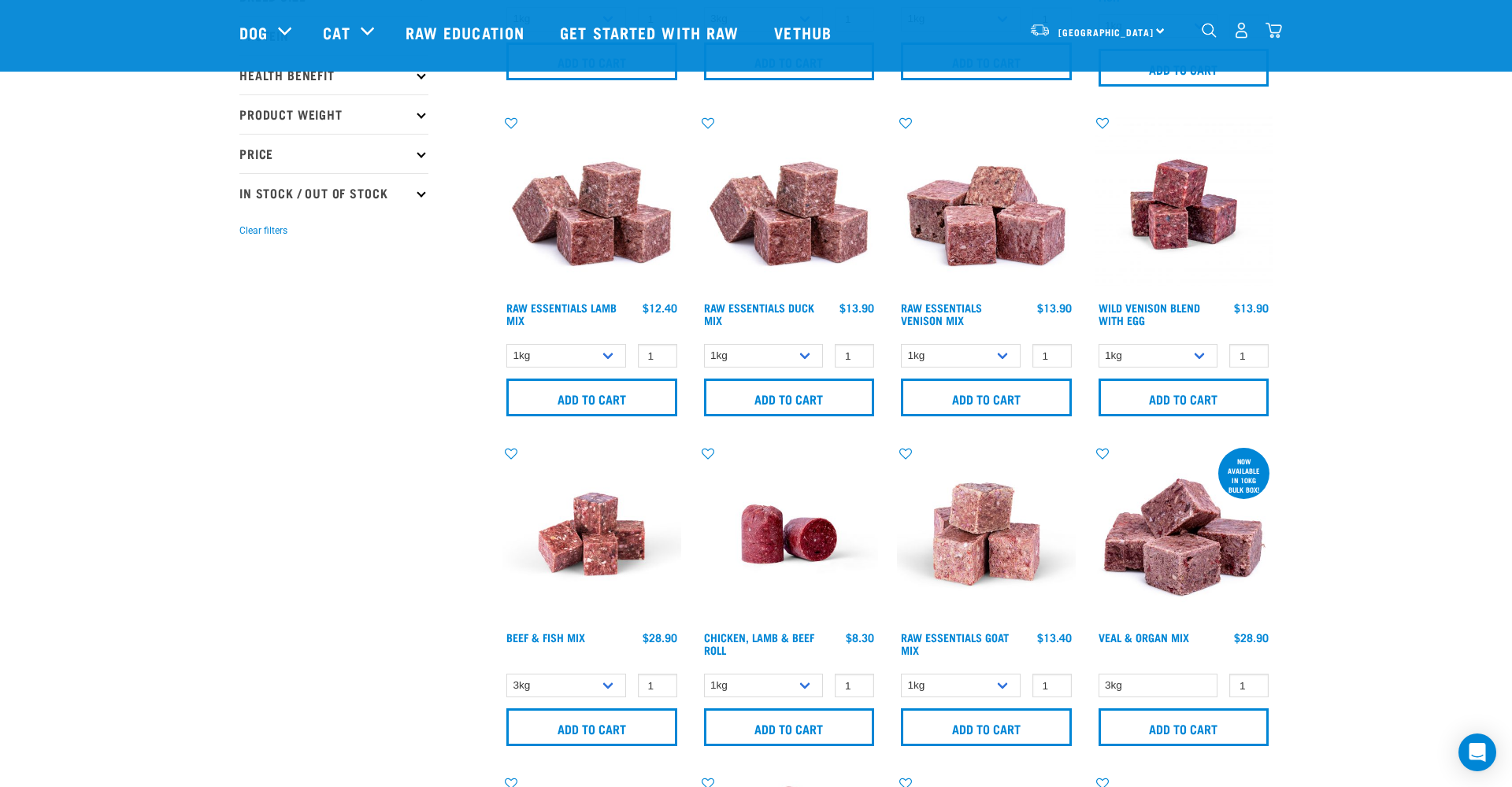
click at [1247, 34] on img "dropdown navigation" at bounding box center [1241, 30] width 16 height 16
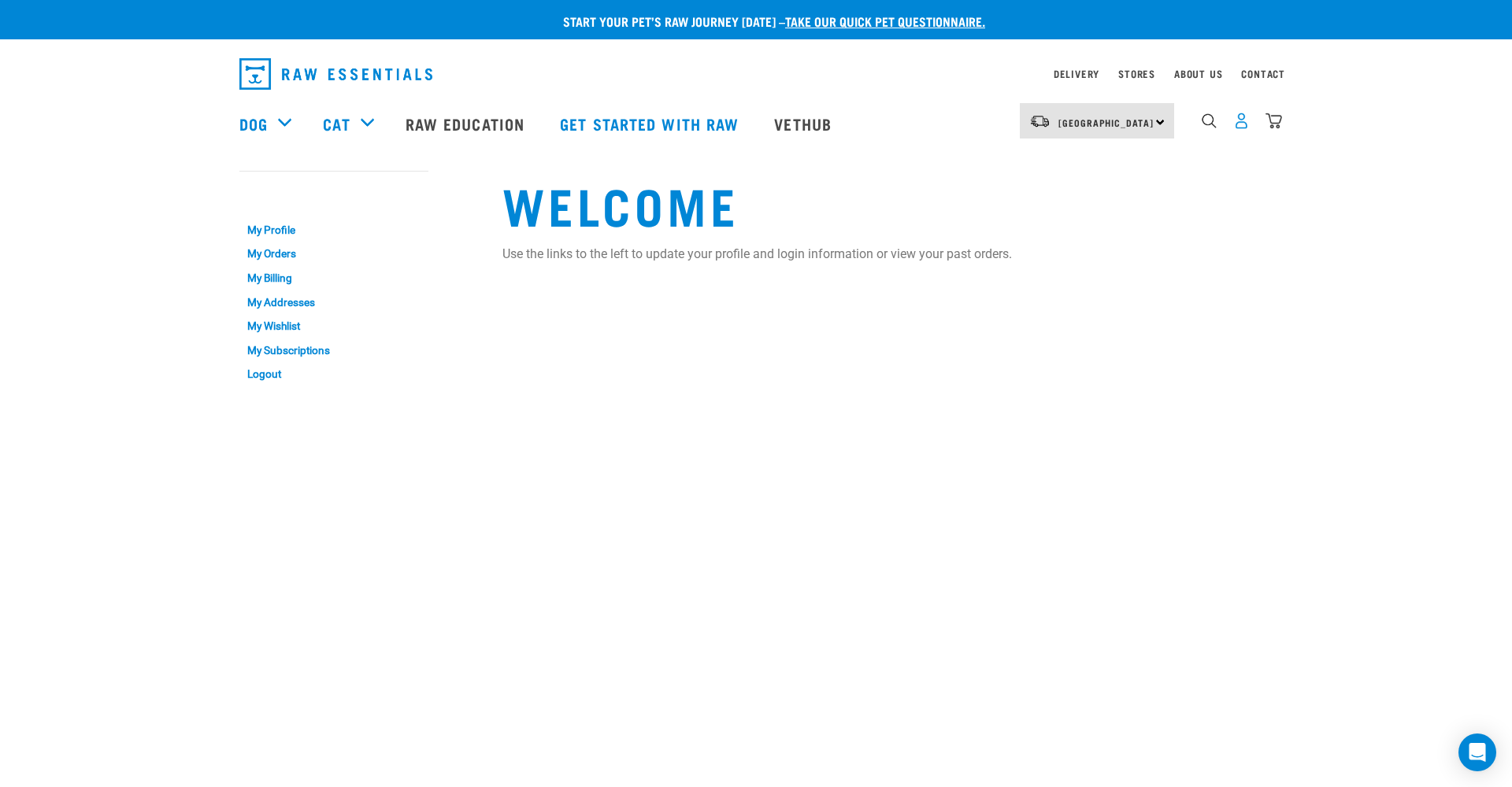
click at [1241, 127] on img "dropdown navigation" at bounding box center [1241, 120] width 16 height 16
click at [1276, 121] on img "dropdown navigation" at bounding box center [1273, 120] width 16 height 16
click at [1273, 125] on img "dropdown navigation" at bounding box center [1273, 120] width 16 height 16
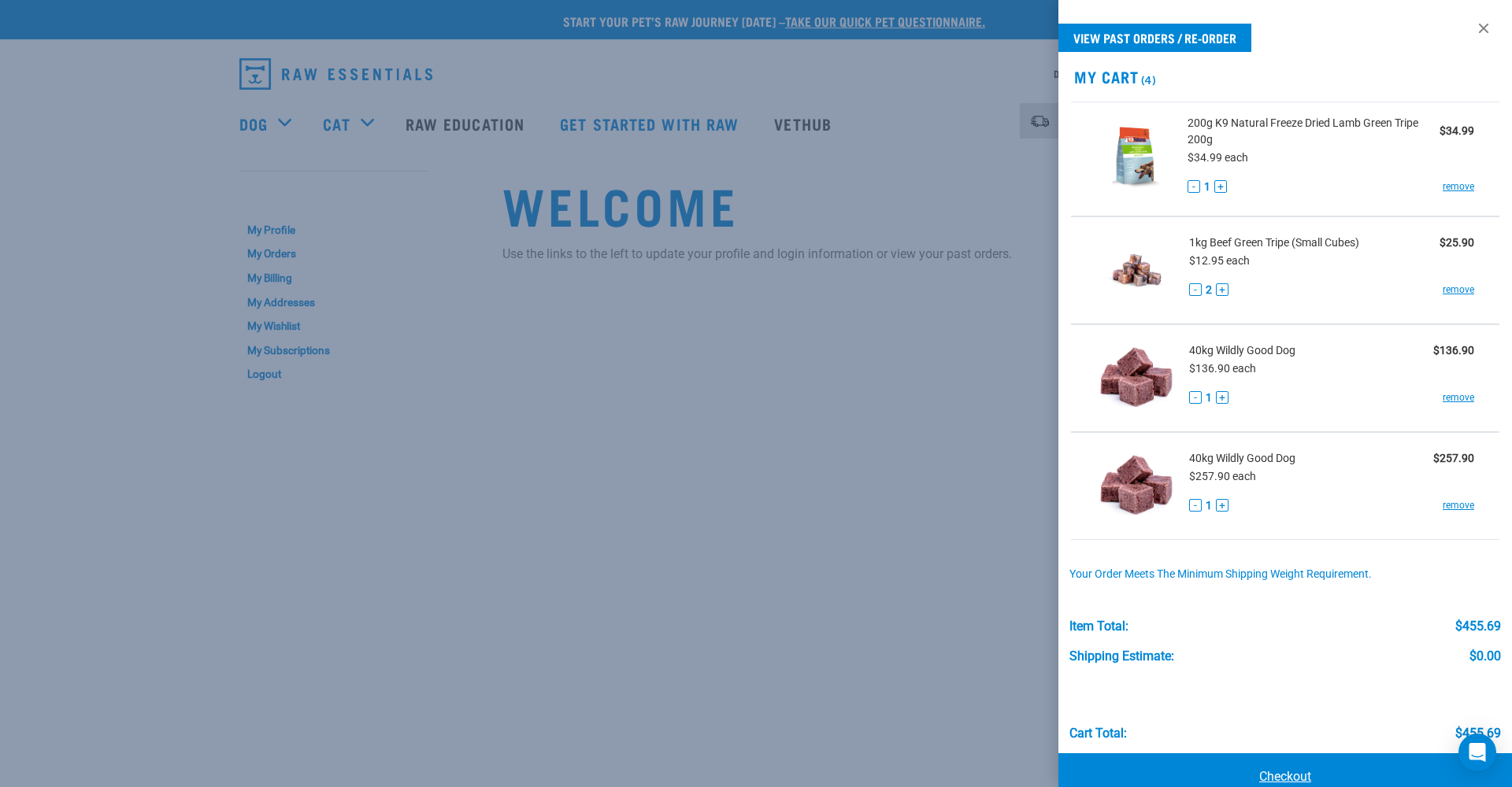
click at [1296, 775] on link "Checkout" at bounding box center [1285, 777] width 453 height 48
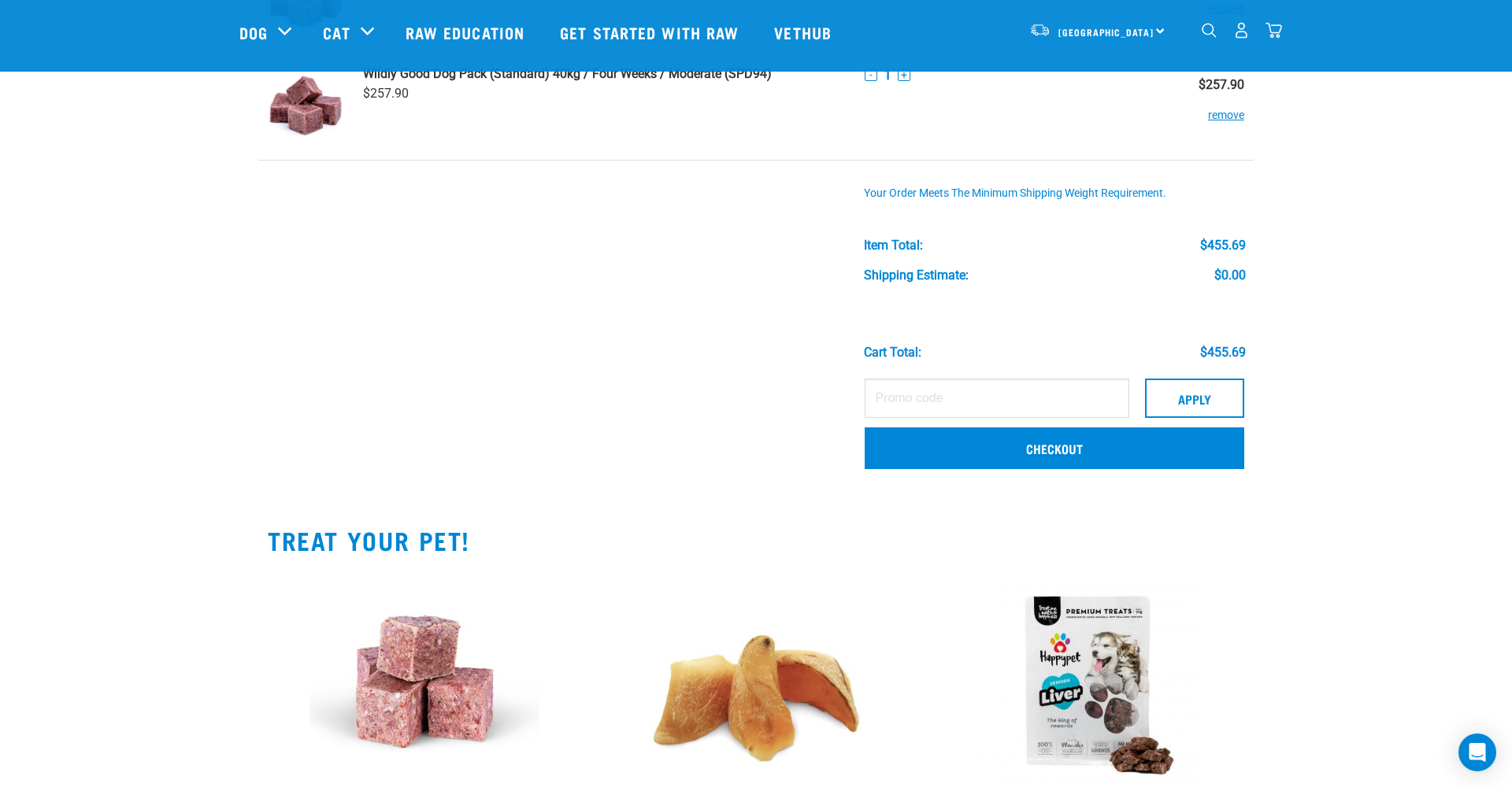
scroll to position [409, 0]
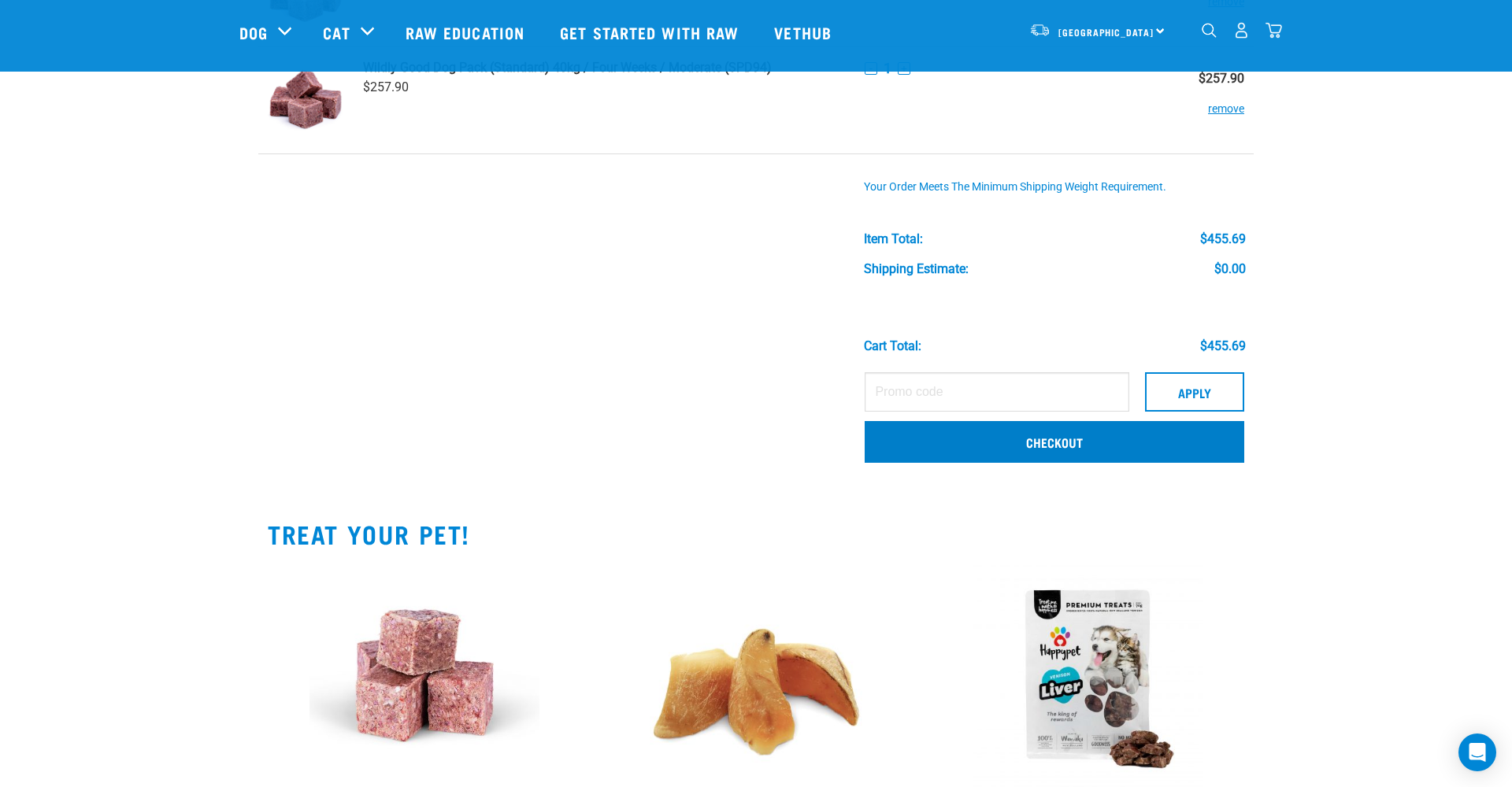
click at [1008, 444] on link "Checkout" at bounding box center [1054, 441] width 379 height 41
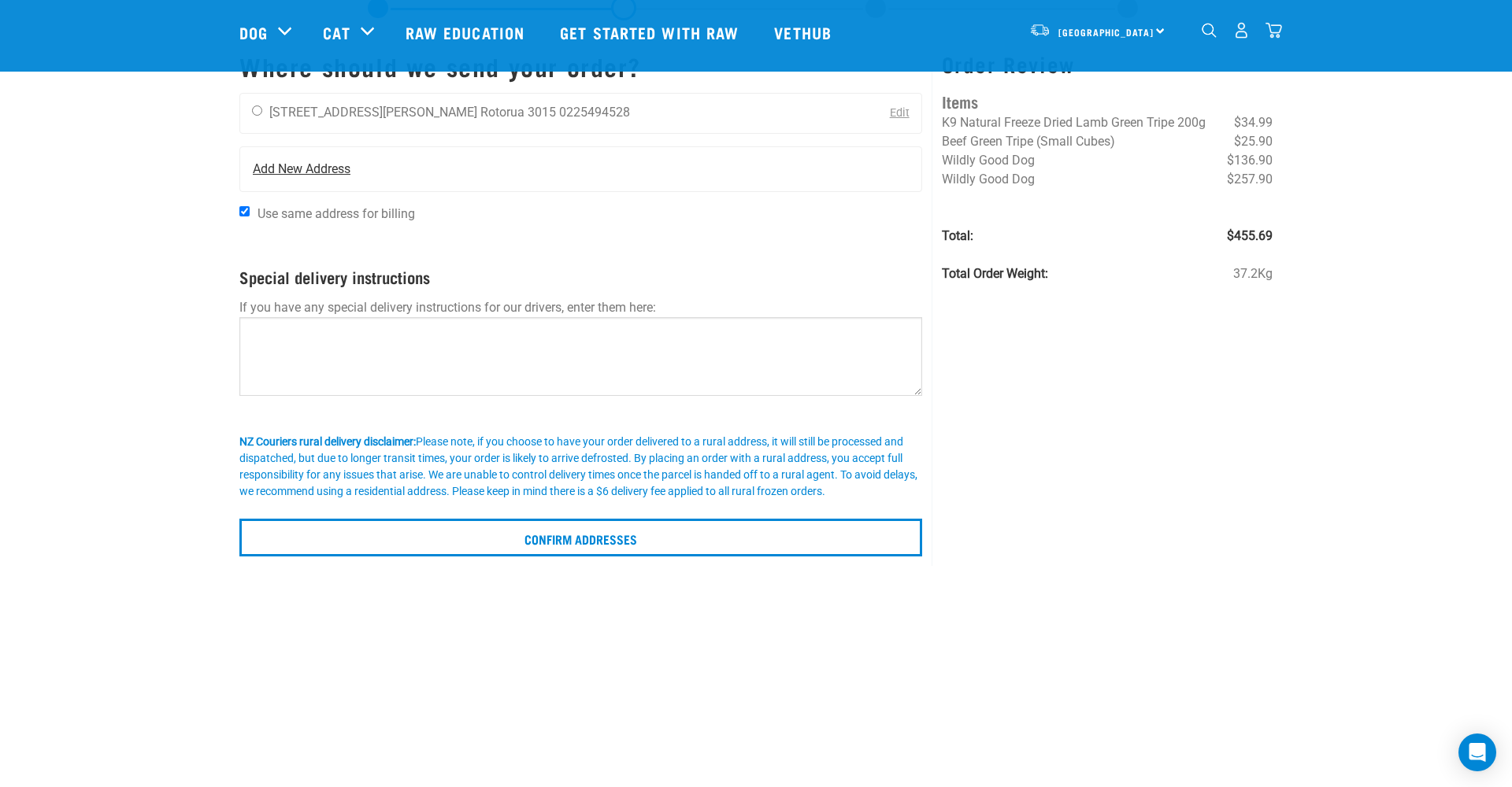
scroll to position [73, 0]
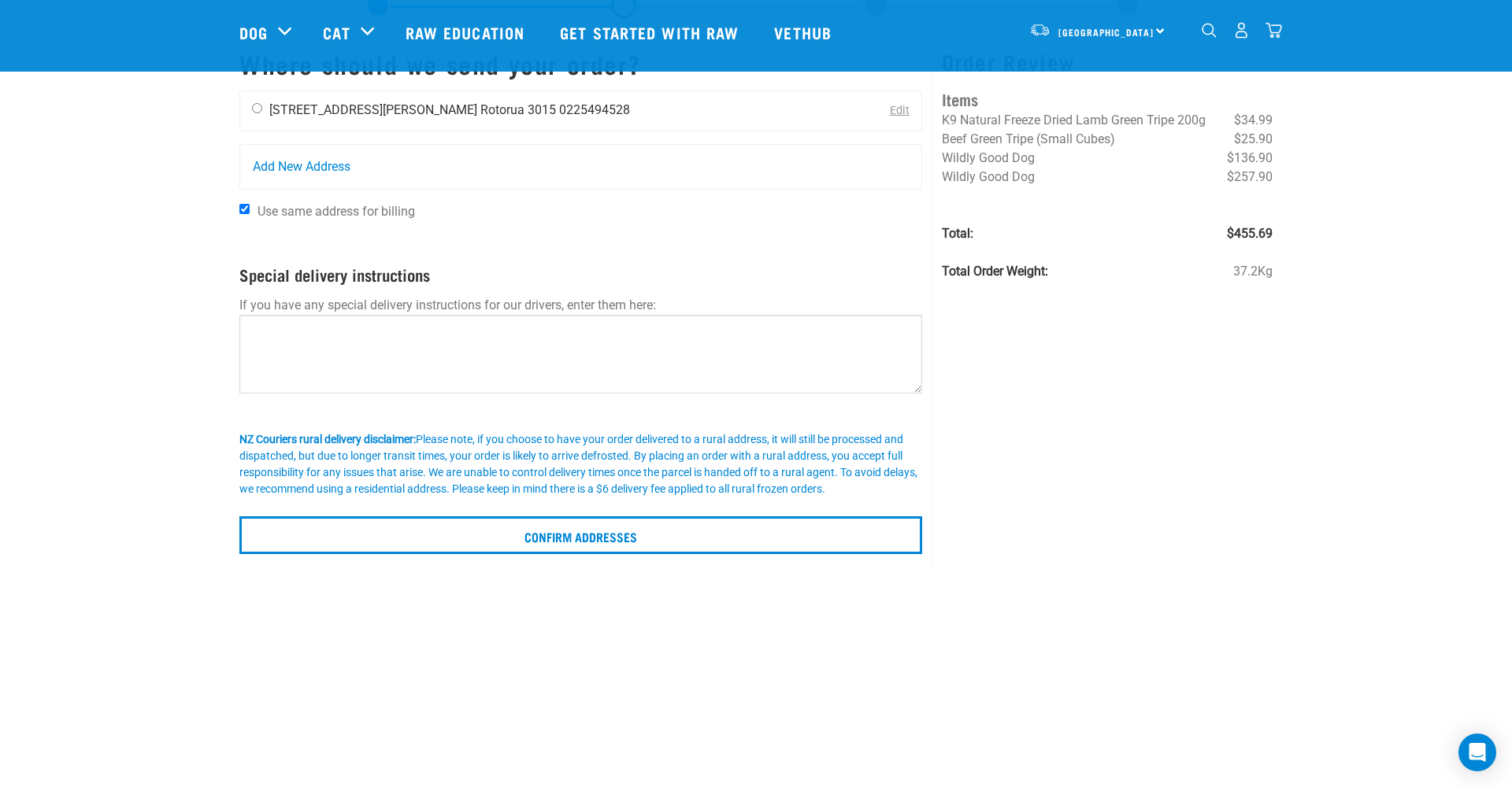
click at [265, 110] on div "[PERSON_NAME] [STREET_ADDRESS][PERSON_NAME] [GEOGRAPHIC_DATA] 3015 0225494528" at bounding box center [441, 110] width 401 height 39
click at [259, 110] on input "radio" at bounding box center [257, 108] width 10 height 10
radio input "true"
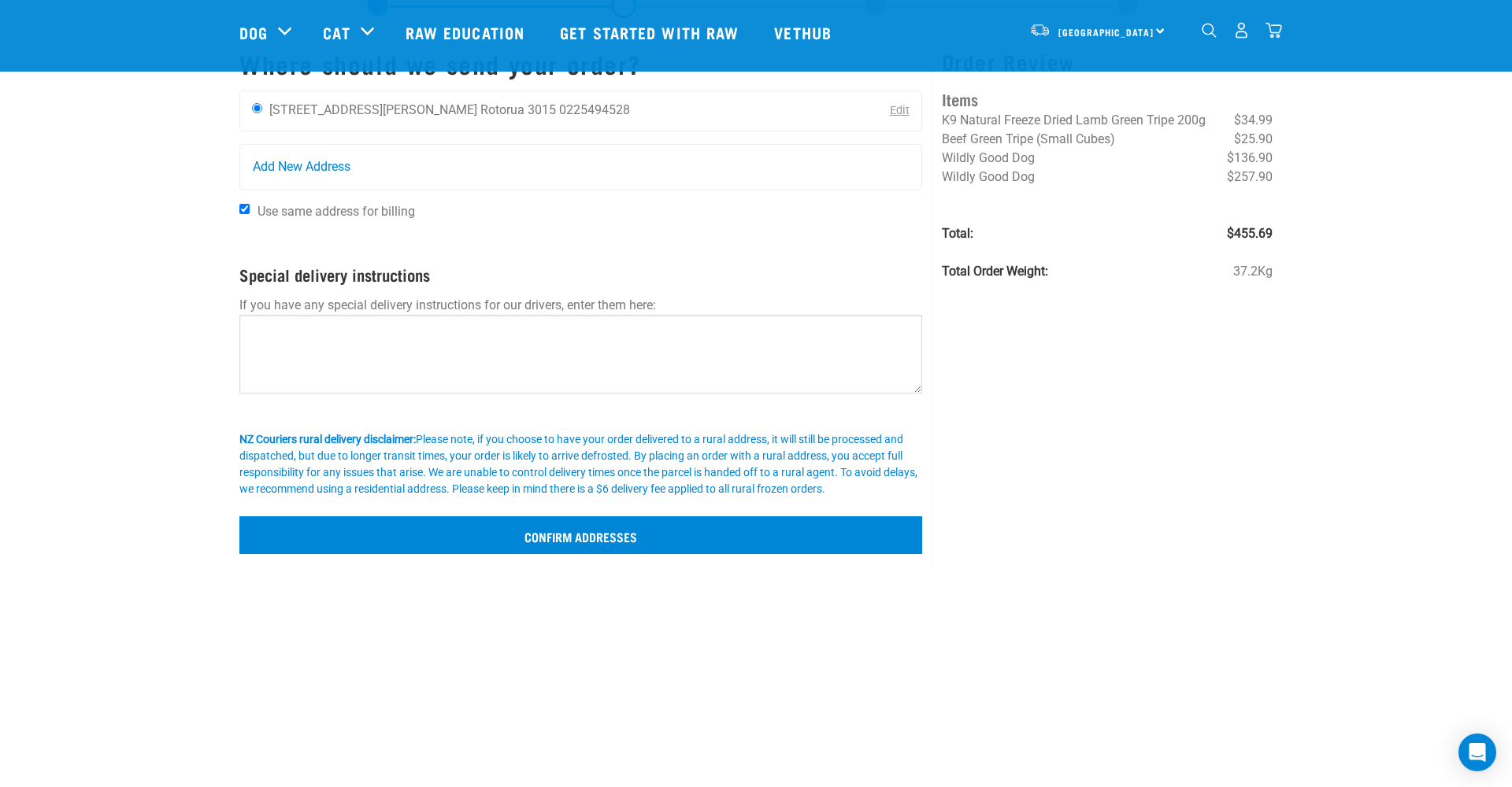
click at [564, 521] on input "Confirm addresses" at bounding box center [581, 535] width 683 height 37
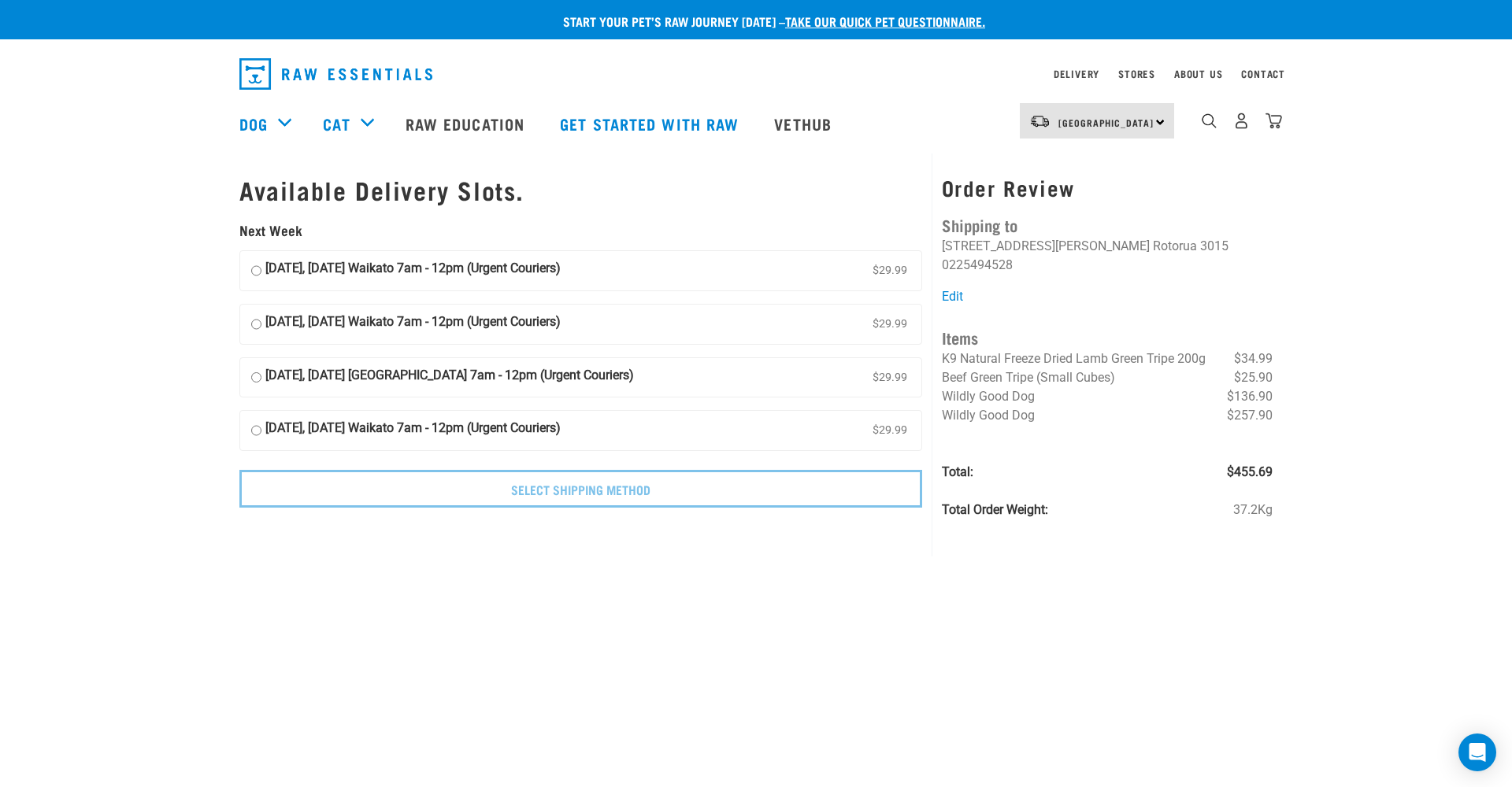
click at [256, 422] on input "26 September, Friday Waikato 7am - 12pm (Urgent Couriers) $29.99" at bounding box center [256, 431] width 10 height 24
radio input "true"
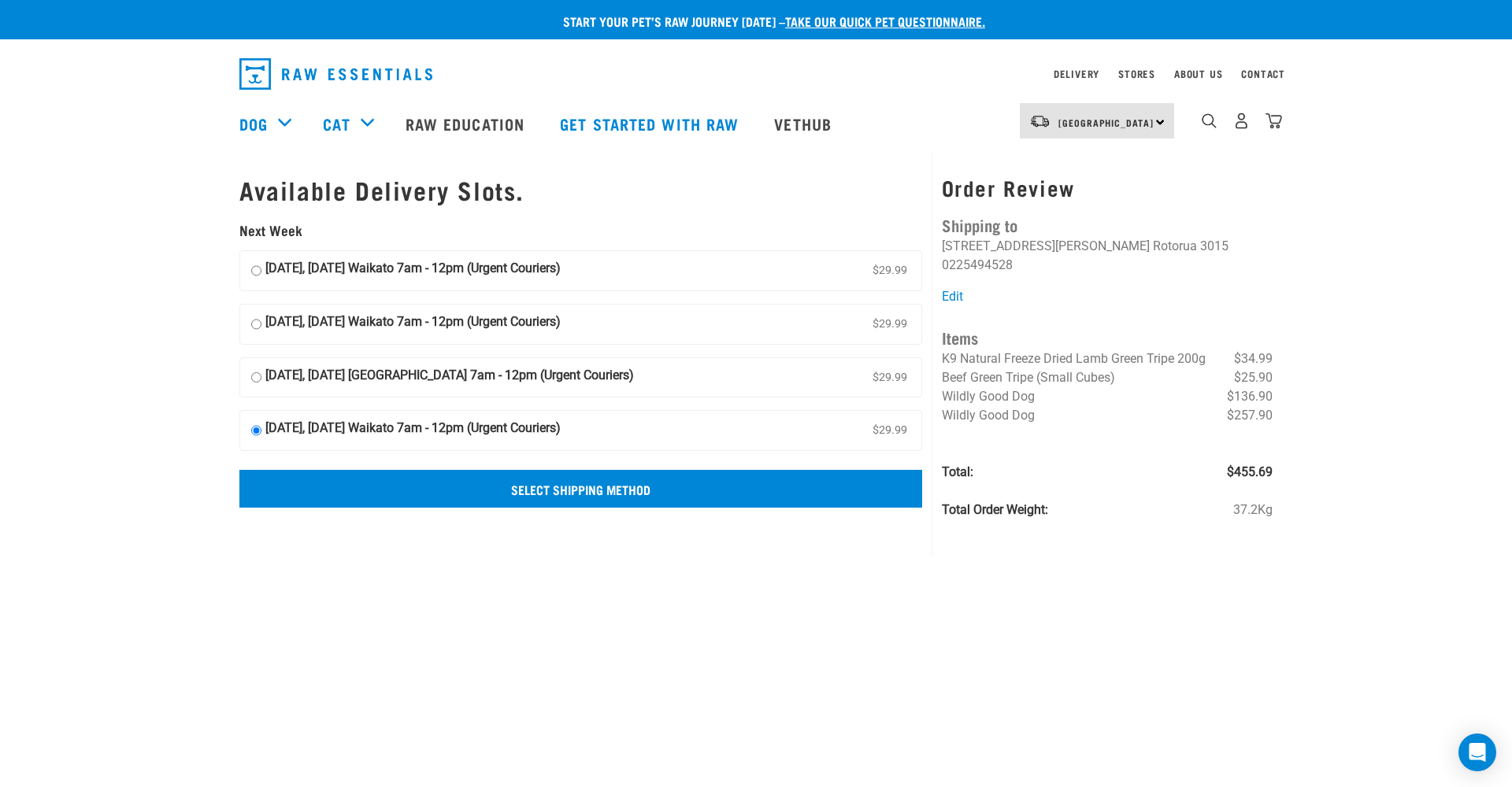
click at [650, 491] on input "Select Shipping Method" at bounding box center [581, 489] width 683 height 37
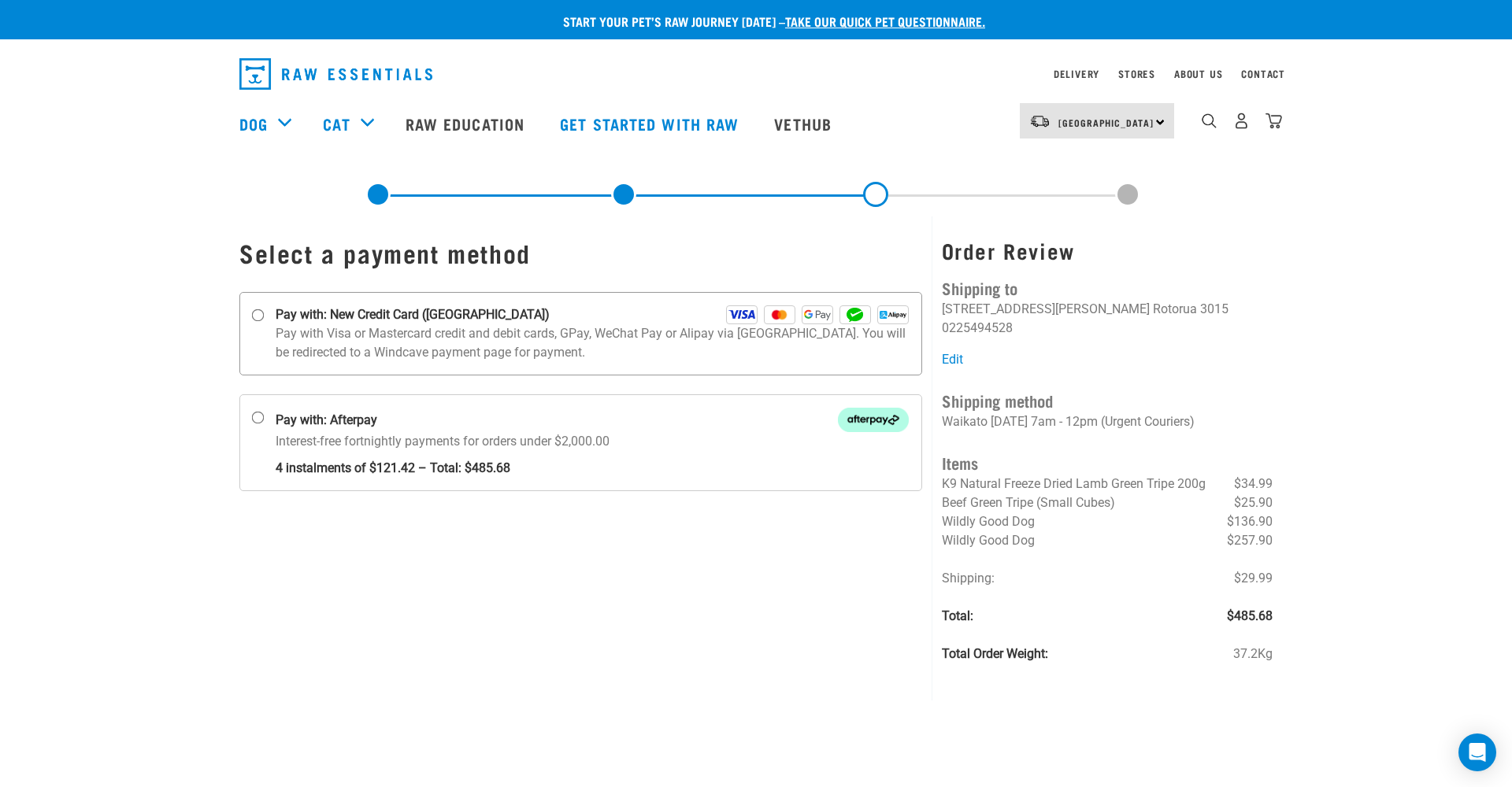
click at [254, 315] on input "Pay with: New Credit Card (Windcave)" at bounding box center [258, 315] width 13 height 13
radio input "true"
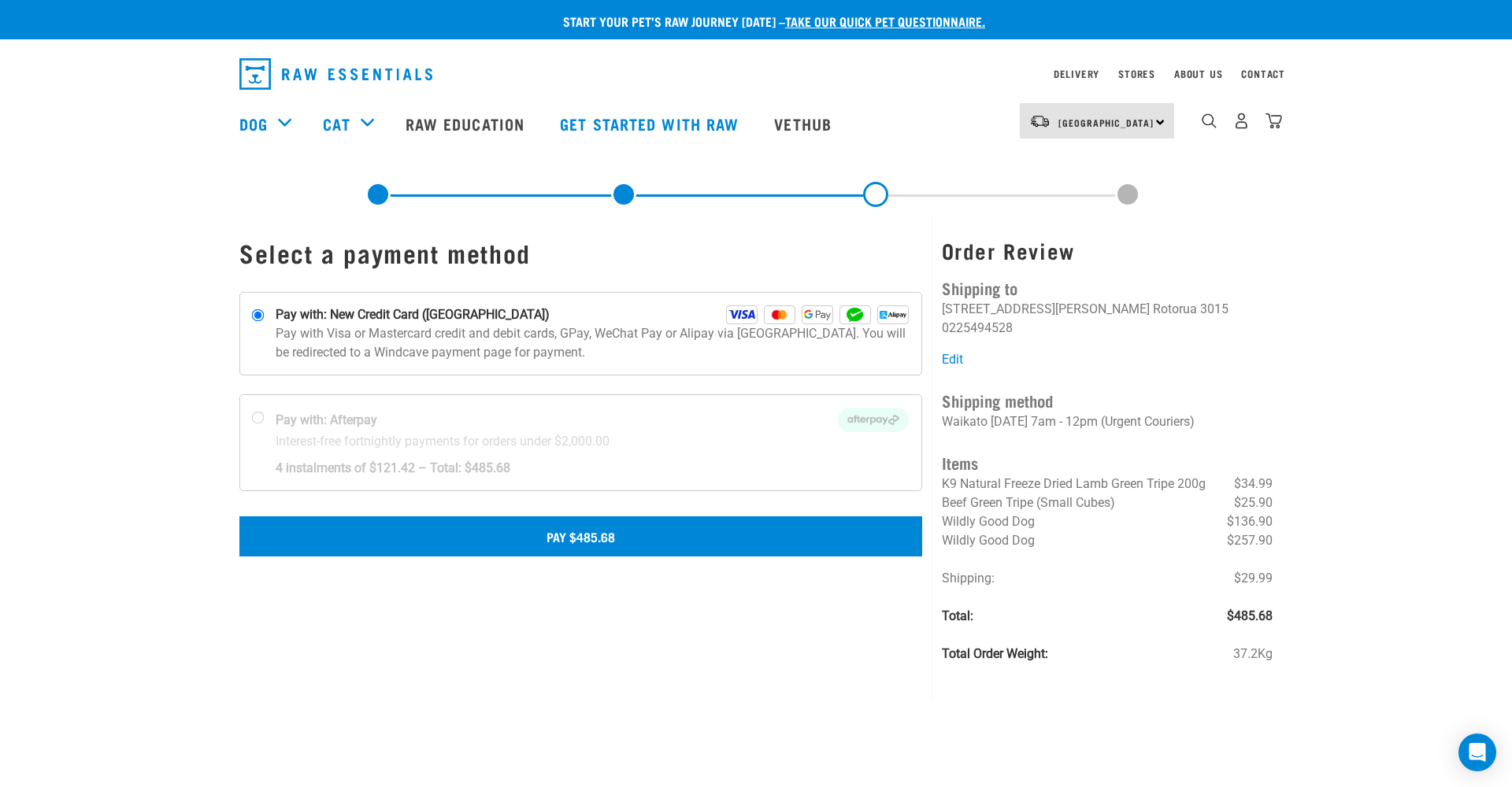
click at [618, 536] on button "Pay $485.68" at bounding box center [581, 536] width 683 height 39
